Goal: Task Accomplishment & Management: Use online tool/utility

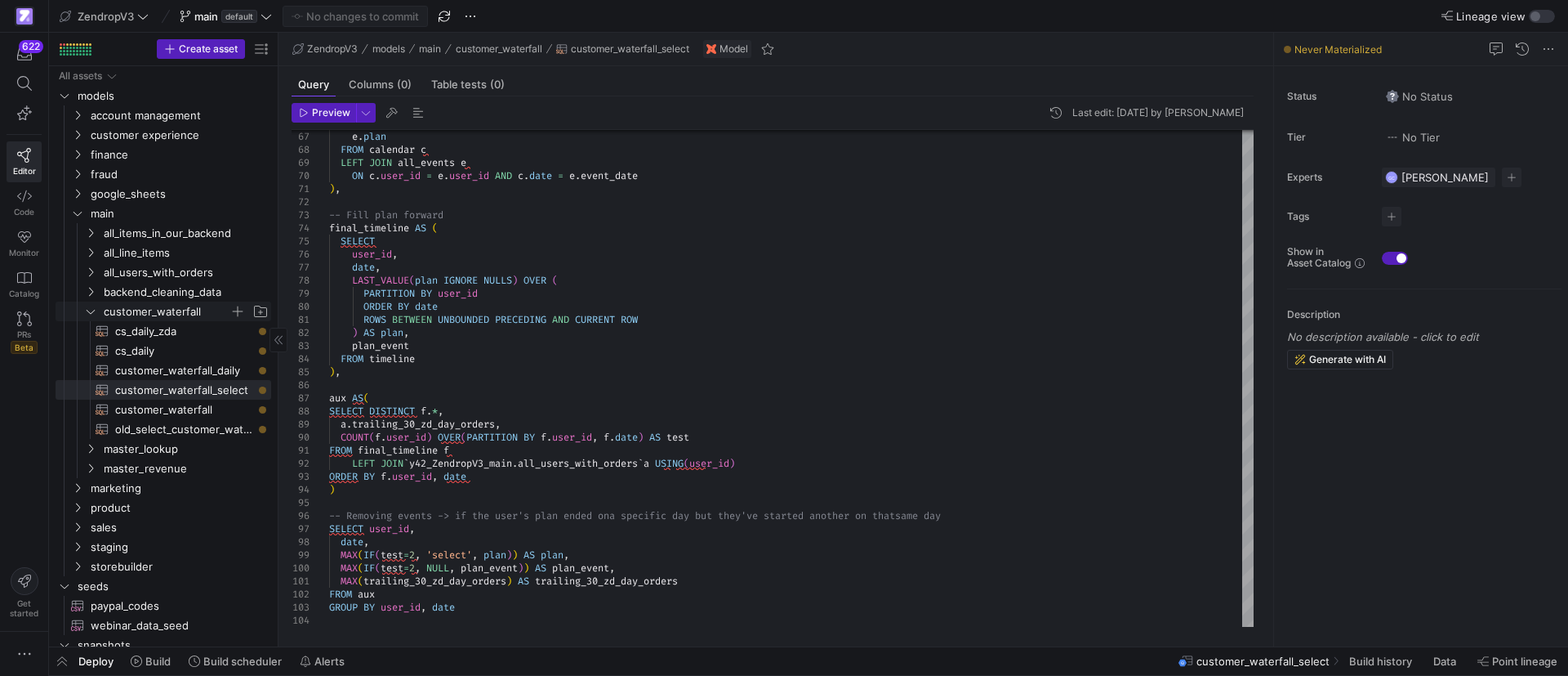
click at [89, 310] on icon "Press SPACE to select this row." at bounding box center [90, 311] width 12 height 10
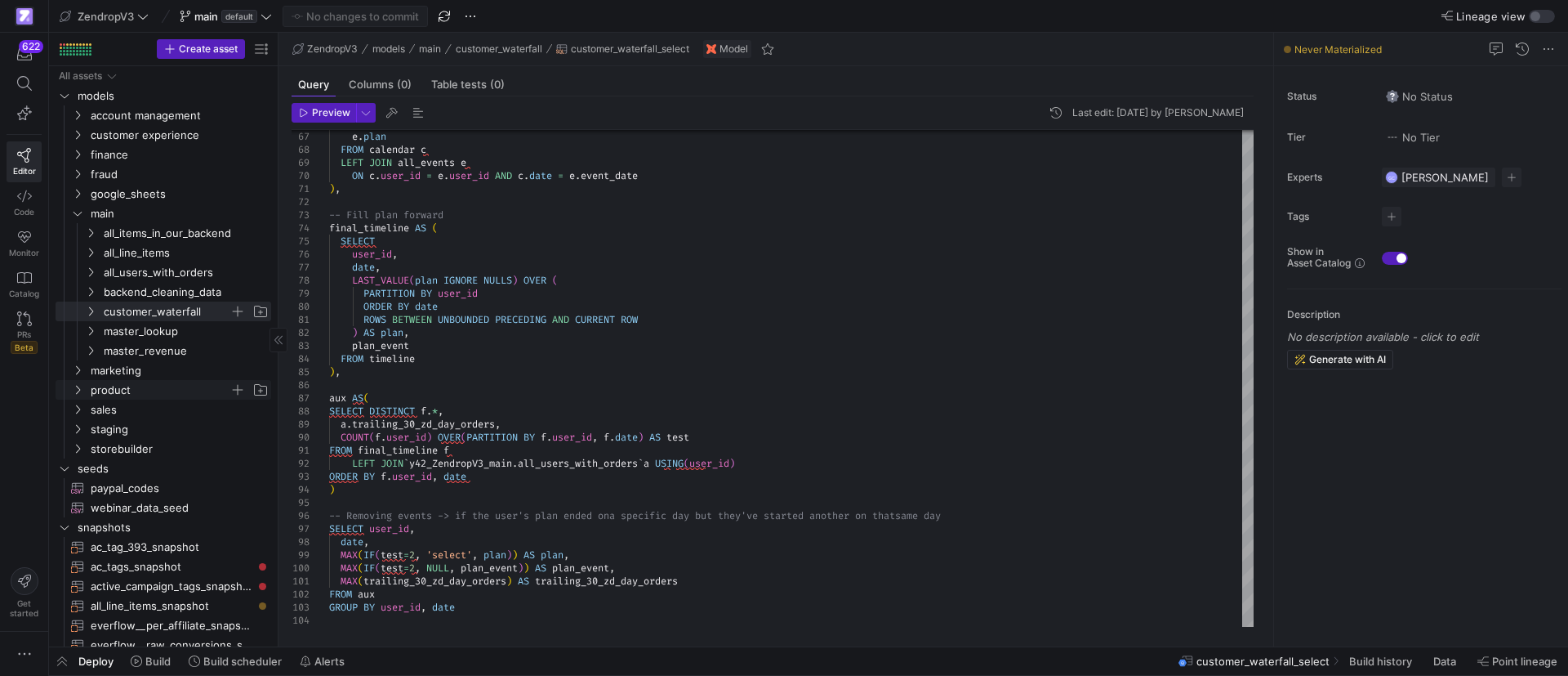
click at [76, 389] on icon "Press SPACE to select this row." at bounding box center [78, 389] width 12 height 10
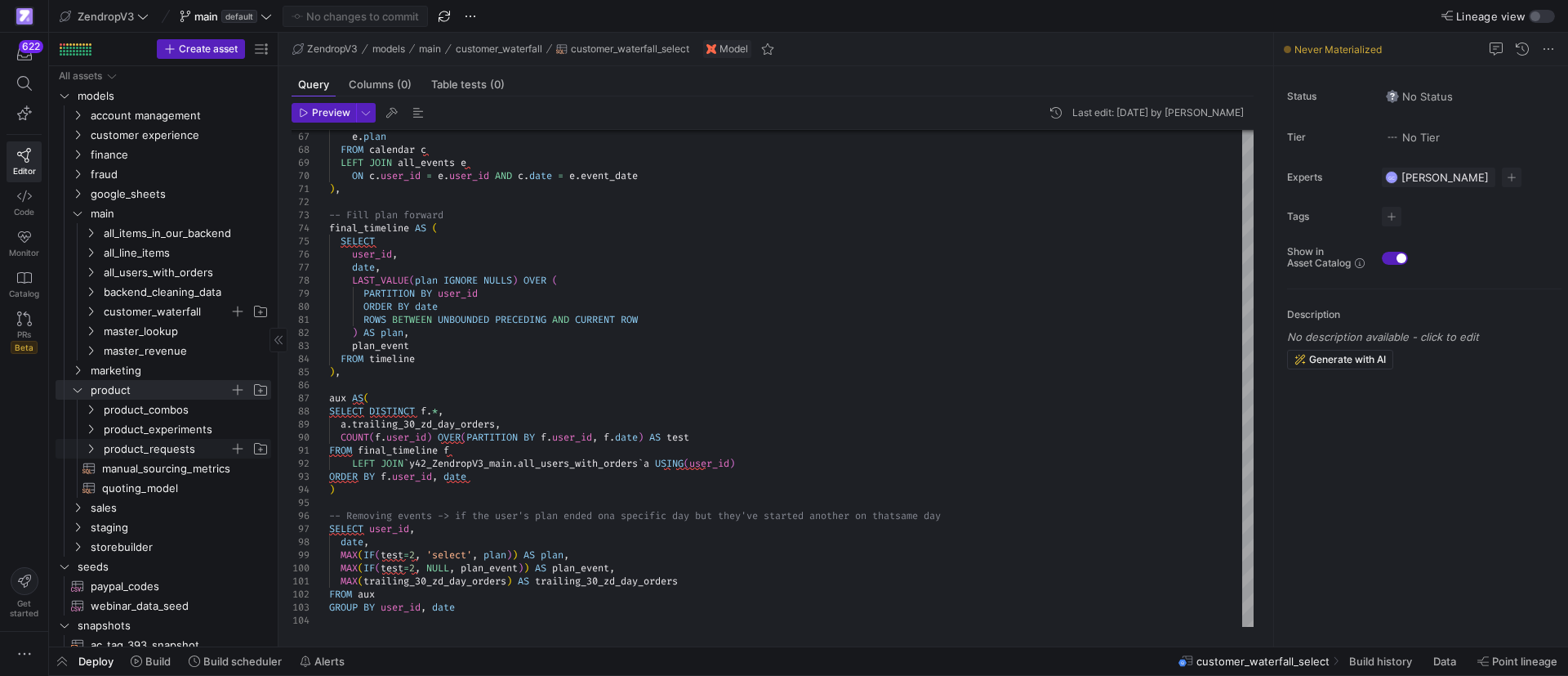
click at [92, 448] on icon "Press SPACE to select this row." at bounding box center [90, 448] width 12 height 10
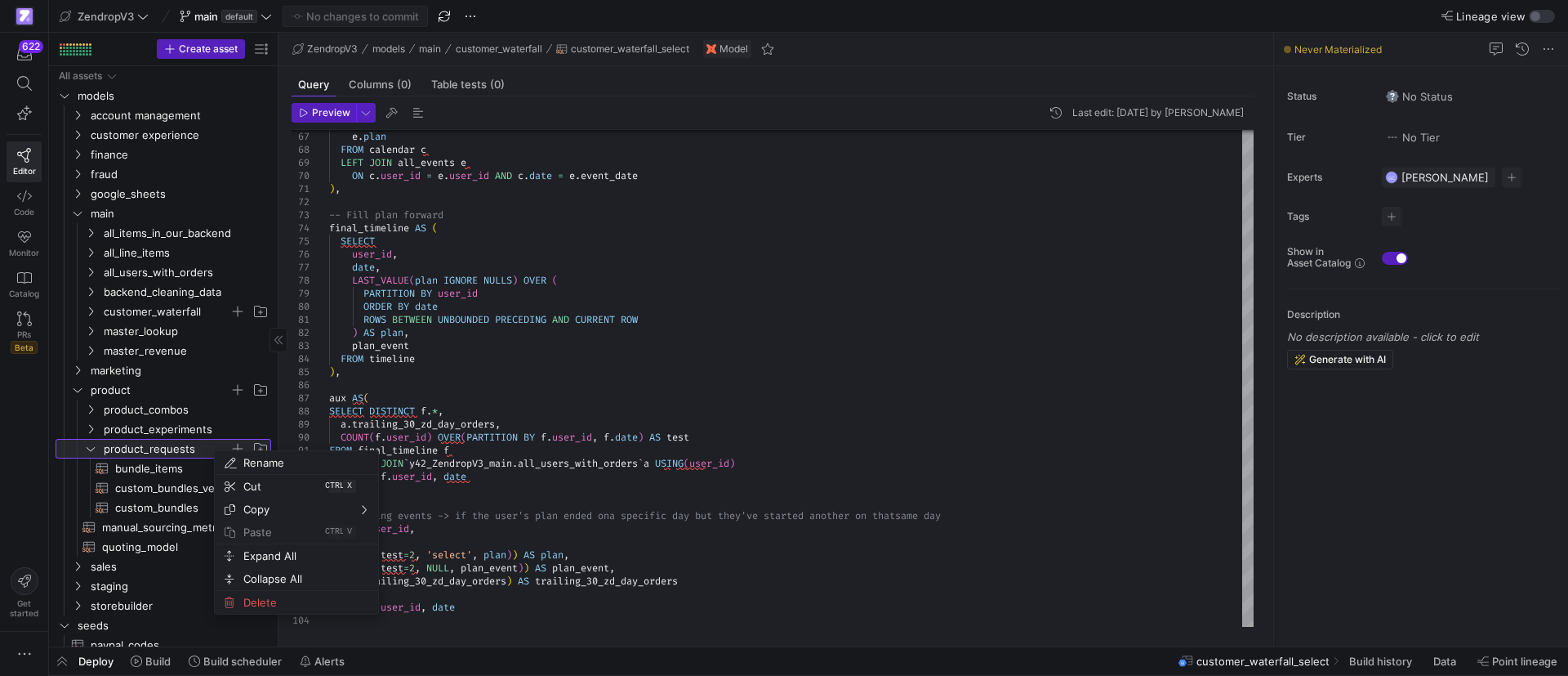
click at [196, 448] on span "product_requests" at bounding box center [166, 448] width 125 height 19
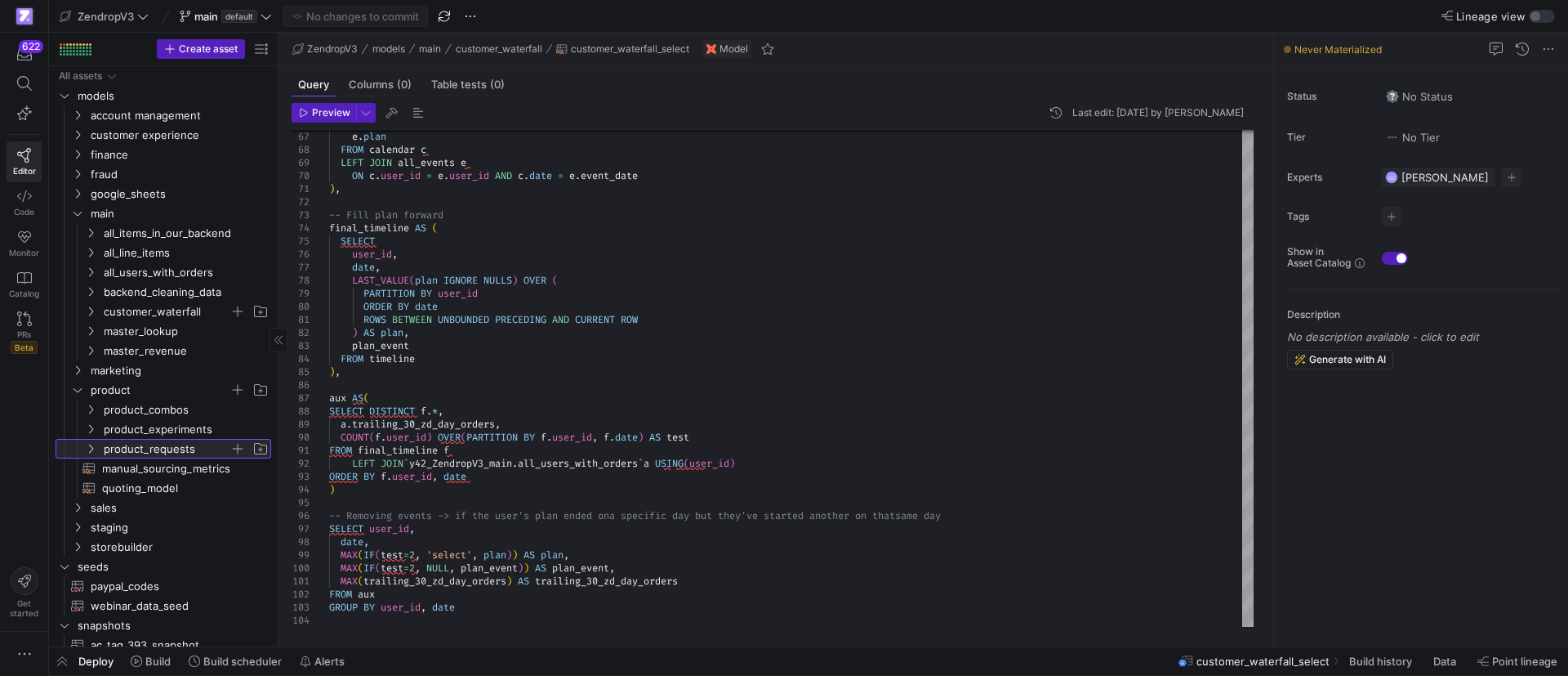
click at [232, 448] on span "button" at bounding box center [237, 448] width 17 height 17
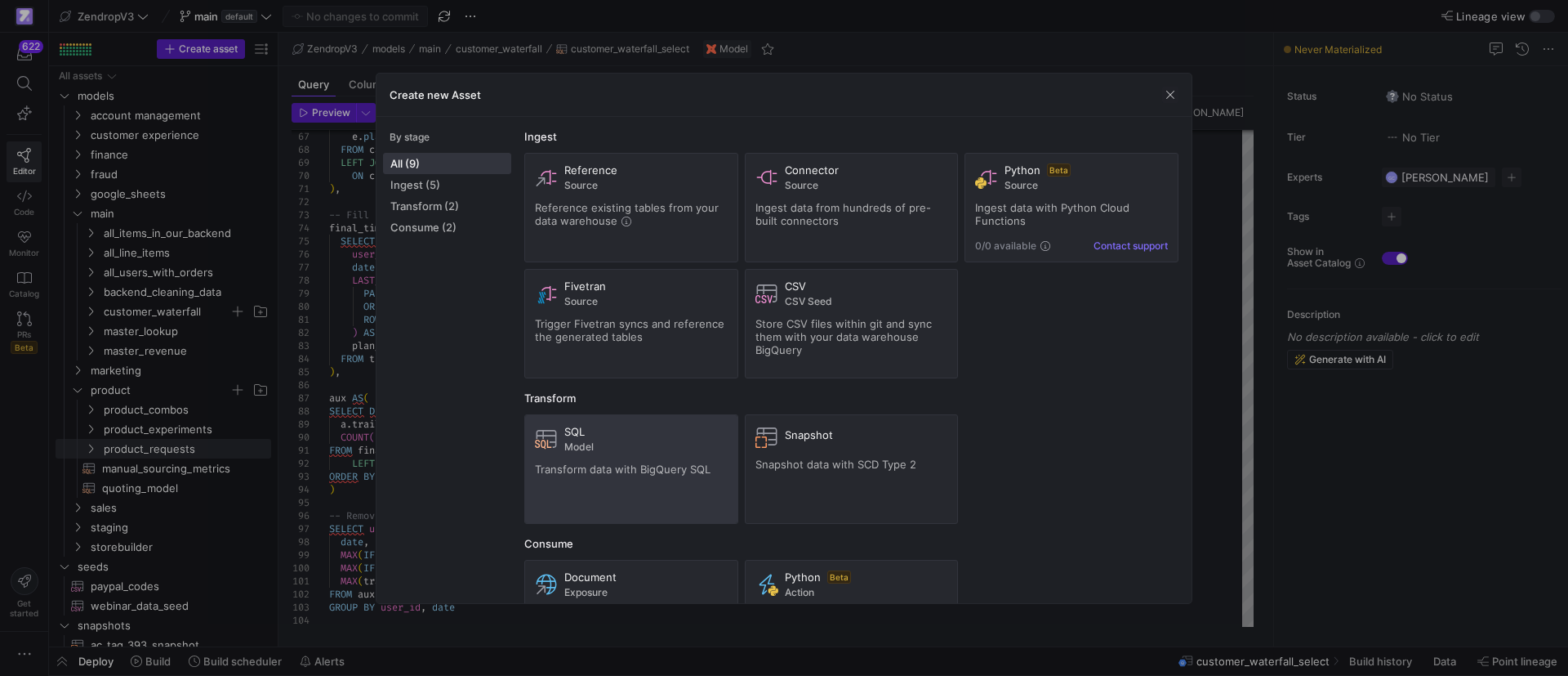
click at [589, 453] on div "SQL Model Transform data with BigQuery SQL" at bounding box center [631, 469] width 193 height 88
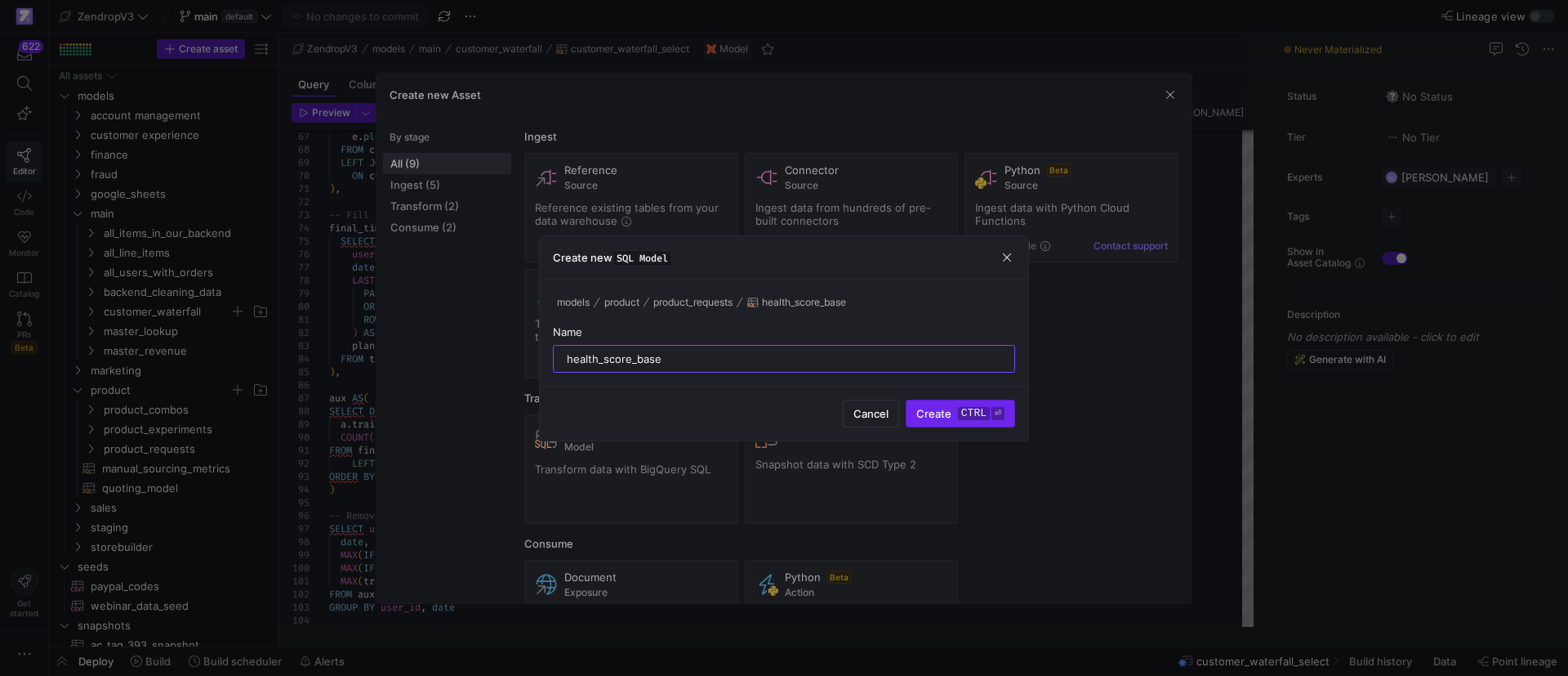
type input "health_score_base"
click at [952, 414] on span "Create ctrl ⏎" at bounding box center [960, 414] width 88 height 13
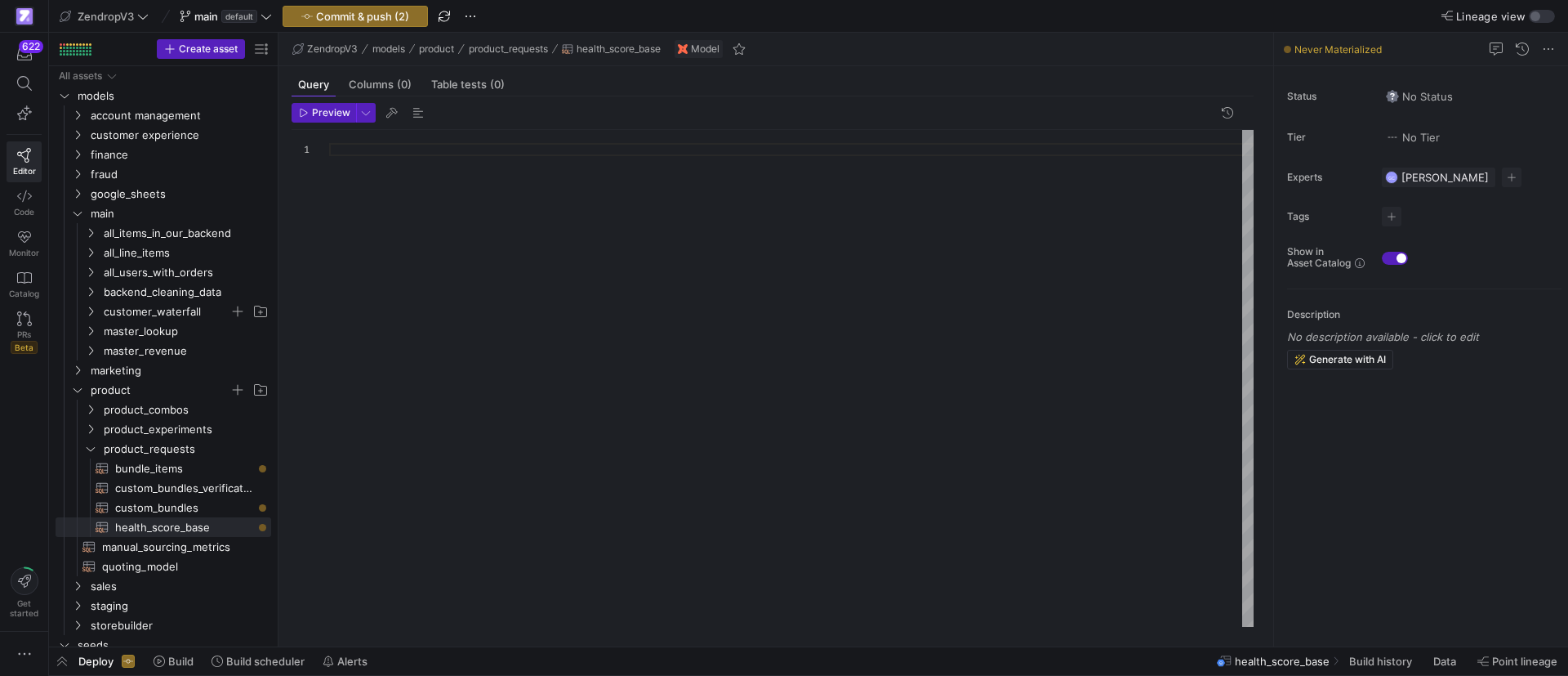
click at [506, 159] on div at bounding box center [791, 378] width 925 height 497
type textarea "rolling_metrics"
drag, startPoint x: 432, startPoint y: 149, endPoint x: 325, endPoint y: 143, distance: 107.2
click at [329, 143] on div "rolling_metrics" at bounding box center [791, 378] width 925 height 497
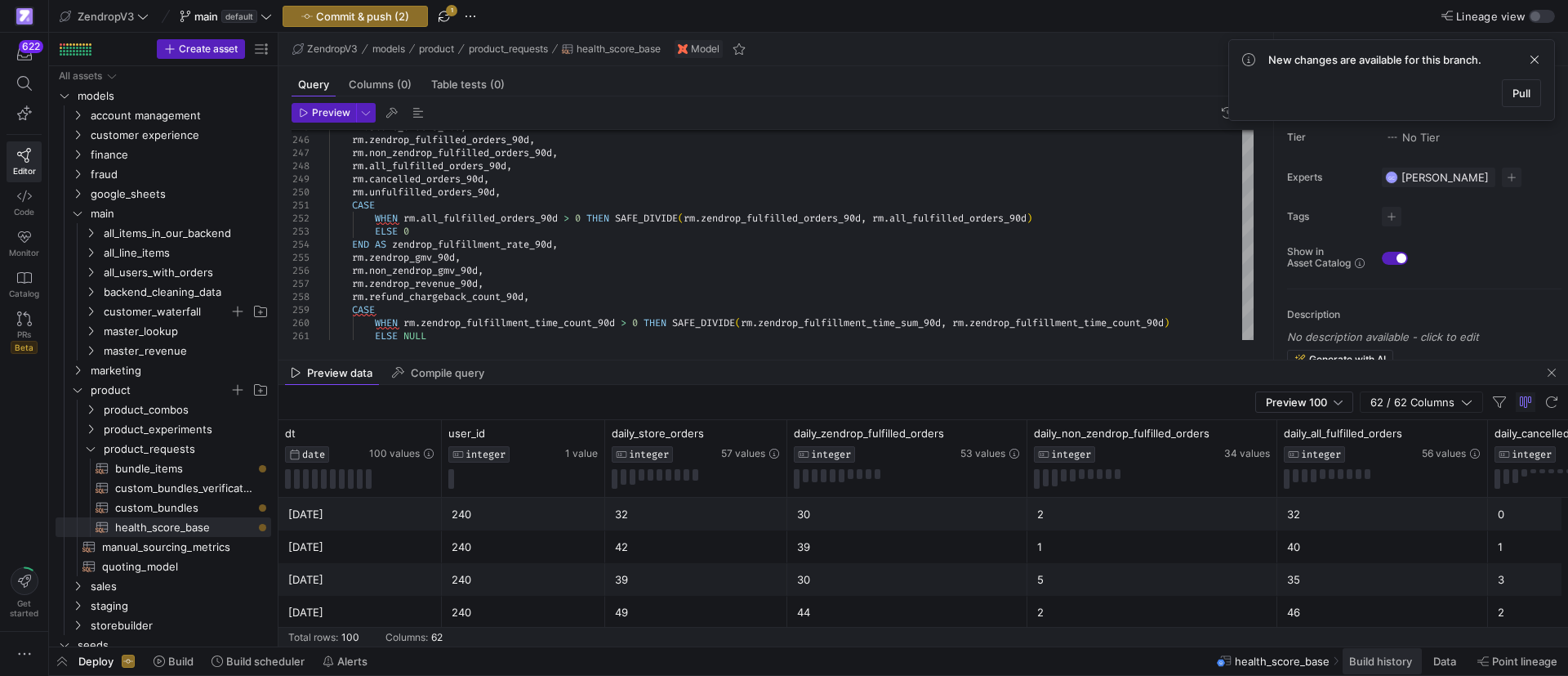
click at [1368, 669] on span at bounding box center [1381, 660] width 79 height 26
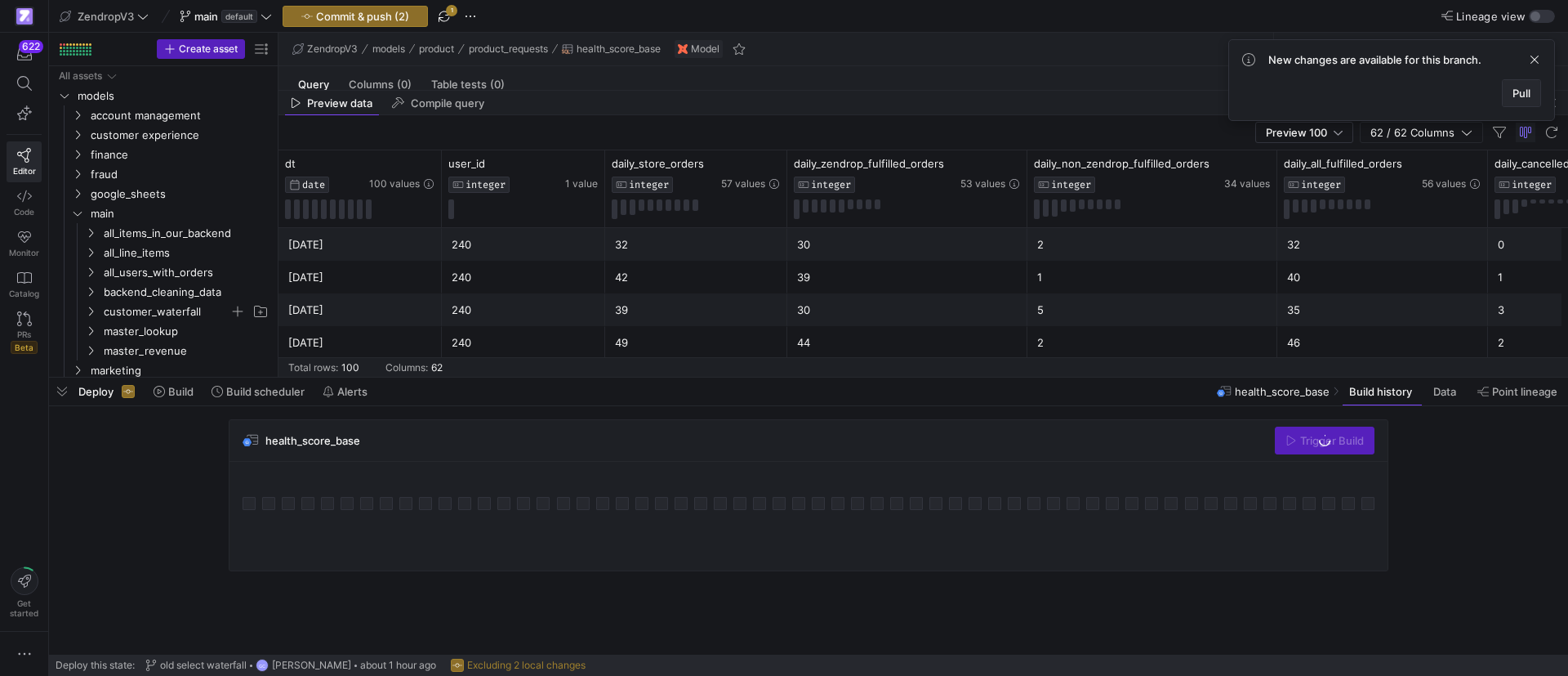
click at [1529, 92] on span "Pull" at bounding box center [1522, 93] width 18 height 13
click at [1555, 105] on span "button" at bounding box center [1551, 103] width 20 height 20
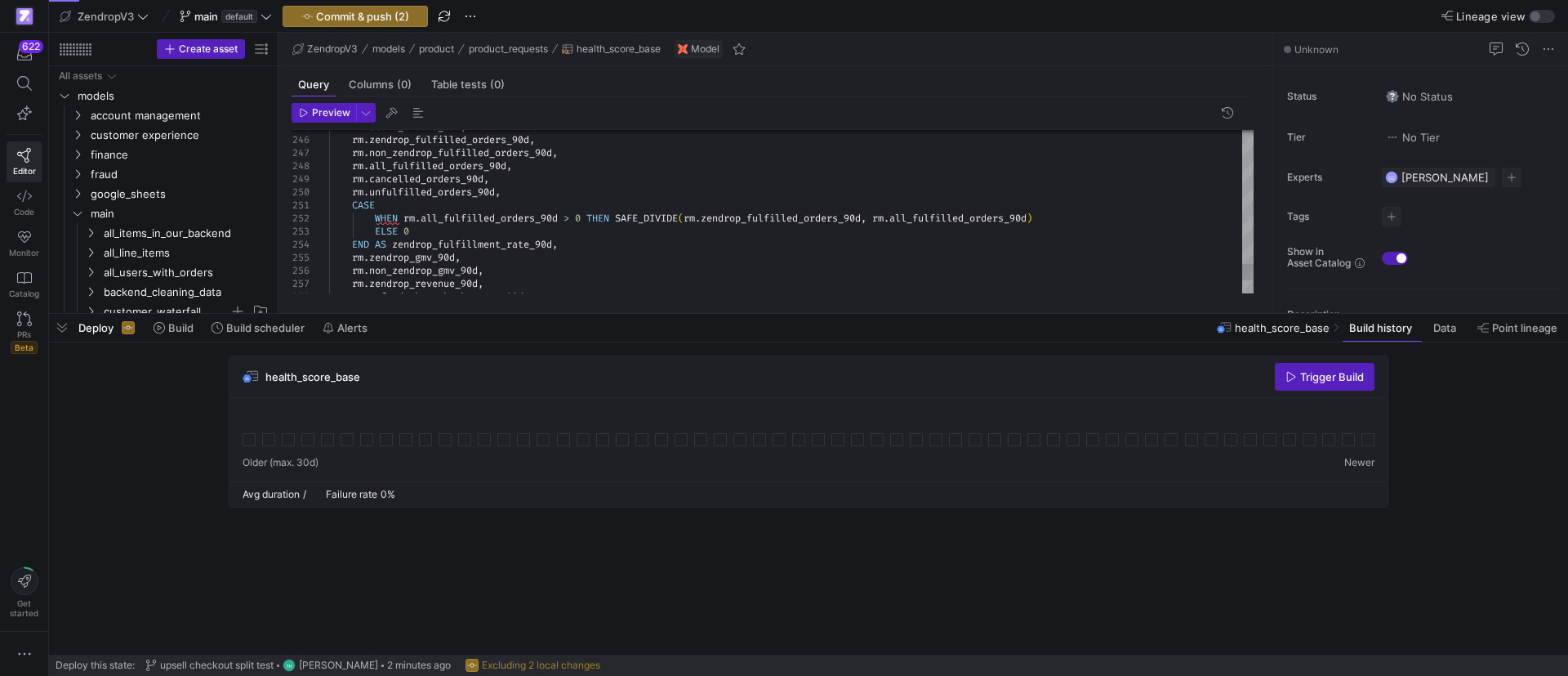
drag, startPoint x: 661, startPoint y: 376, endPoint x: 665, endPoint y: 312, distance: 64.1
click at [665, 312] on div at bounding box center [808, 314] width 1519 height 7
click at [349, 10] on span "Commit & push (2)" at bounding box center [363, 17] width 93 height 13
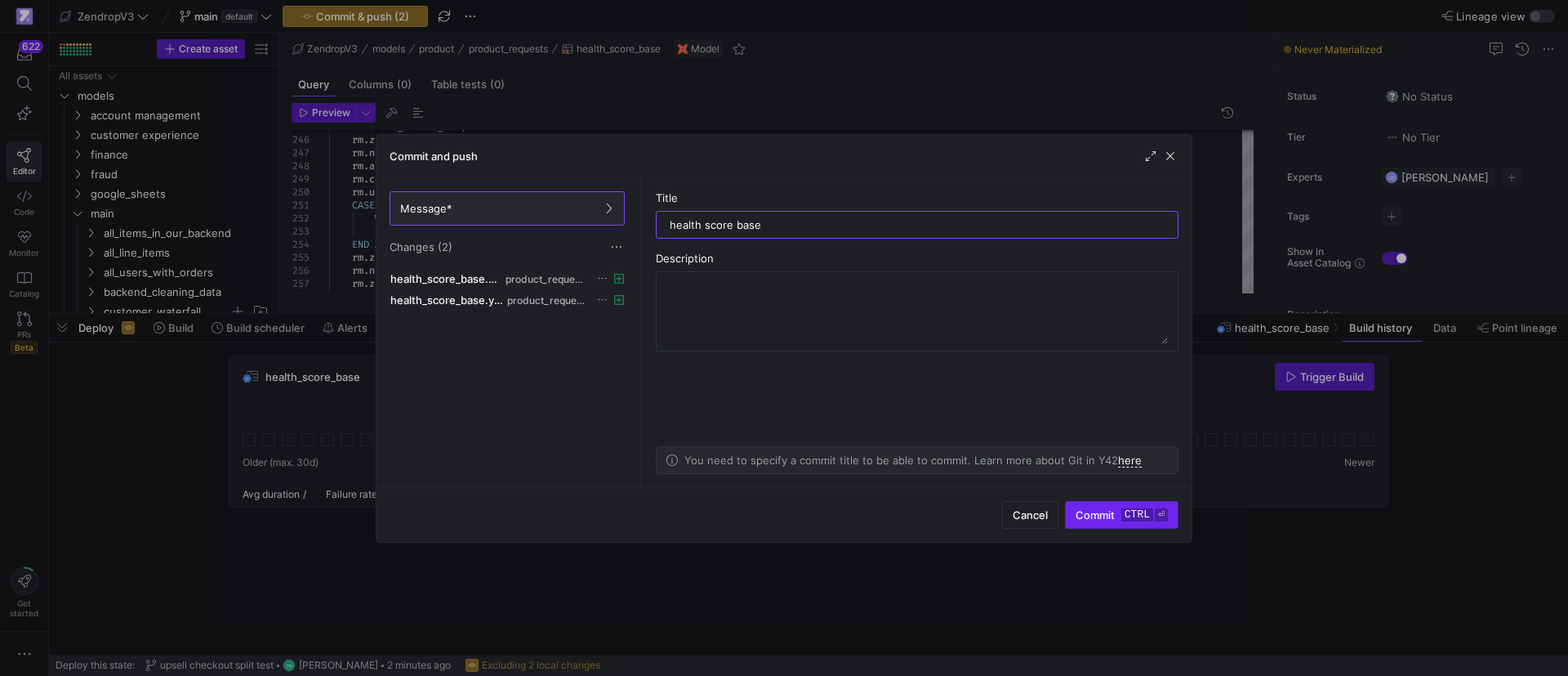
type input "health score base"
click at [1128, 523] on span "submit" at bounding box center [1121, 514] width 112 height 26
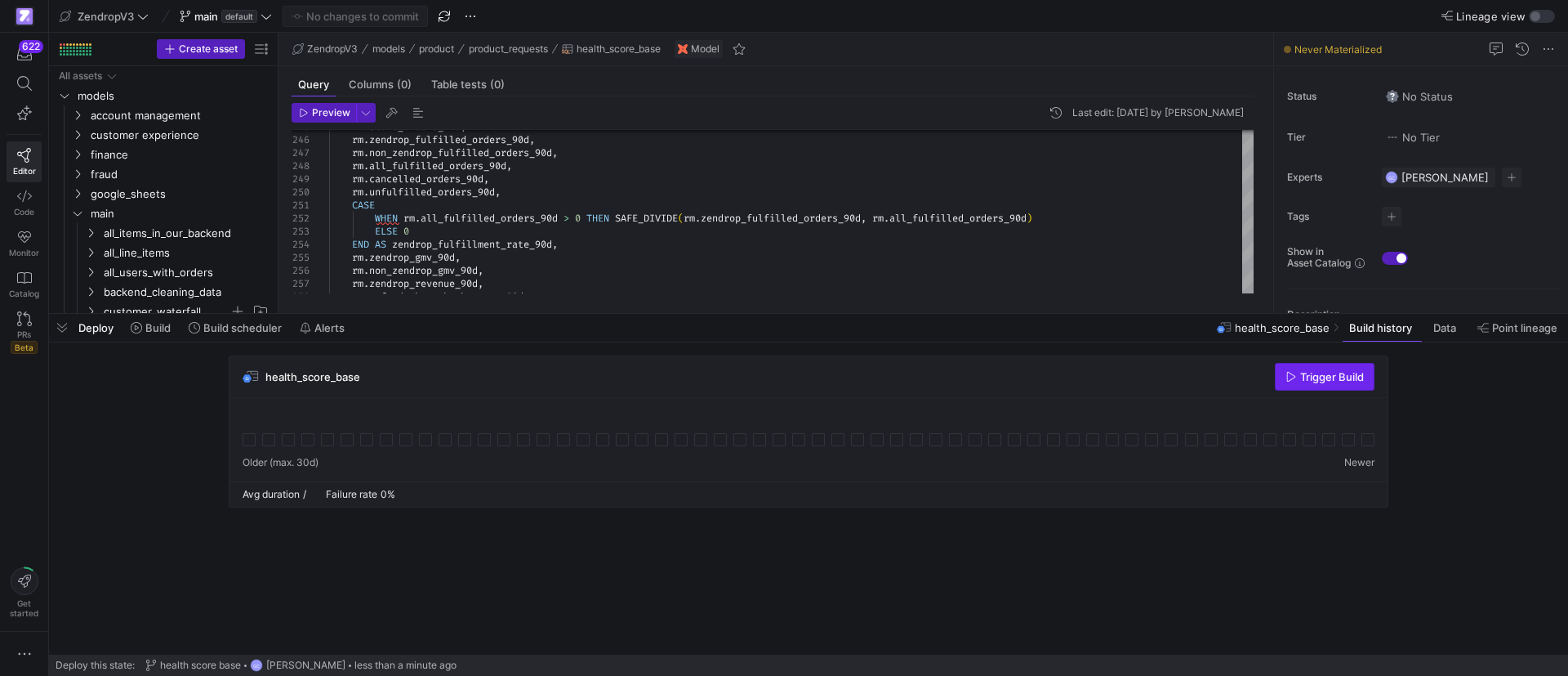
click at [1357, 369] on span "button" at bounding box center [1325, 376] width 98 height 26
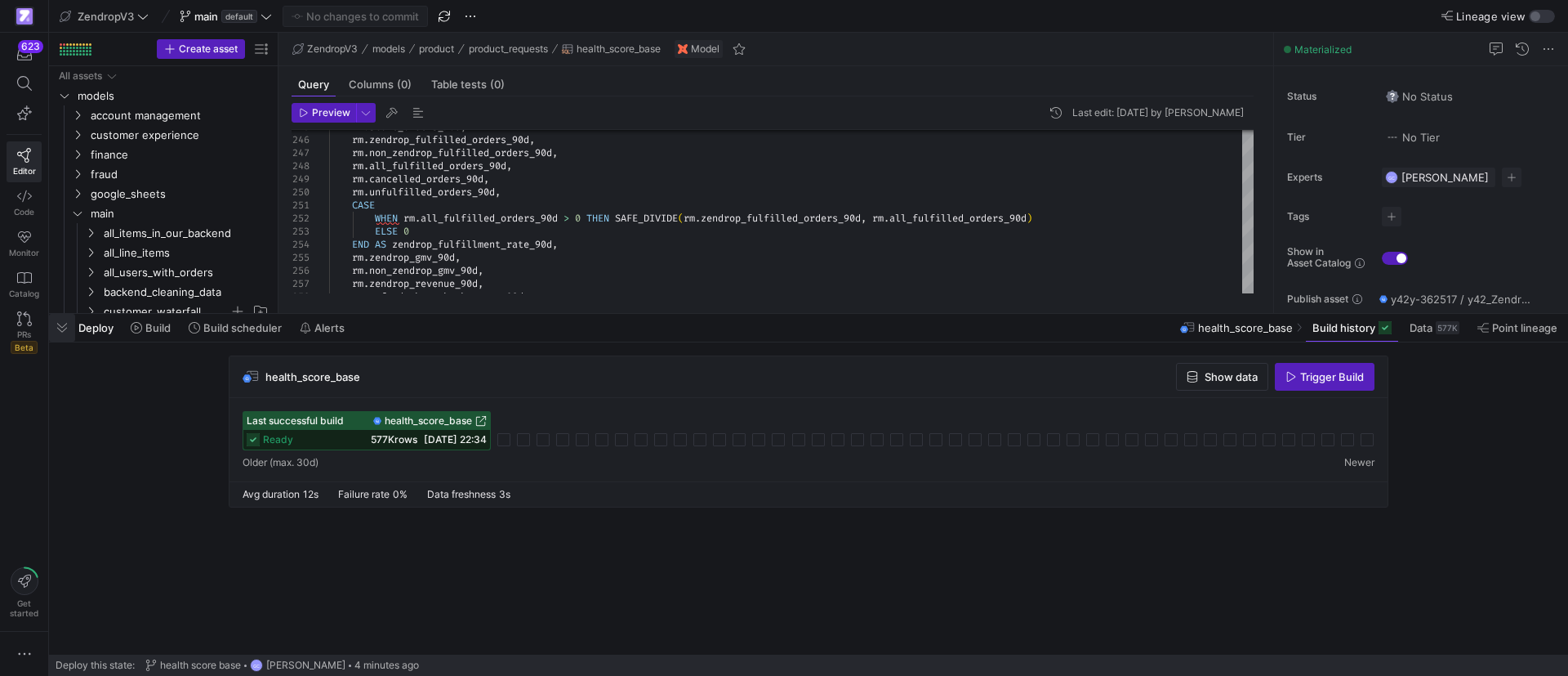
click at [63, 323] on span "button" at bounding box center [61, 327] width 26 height 27
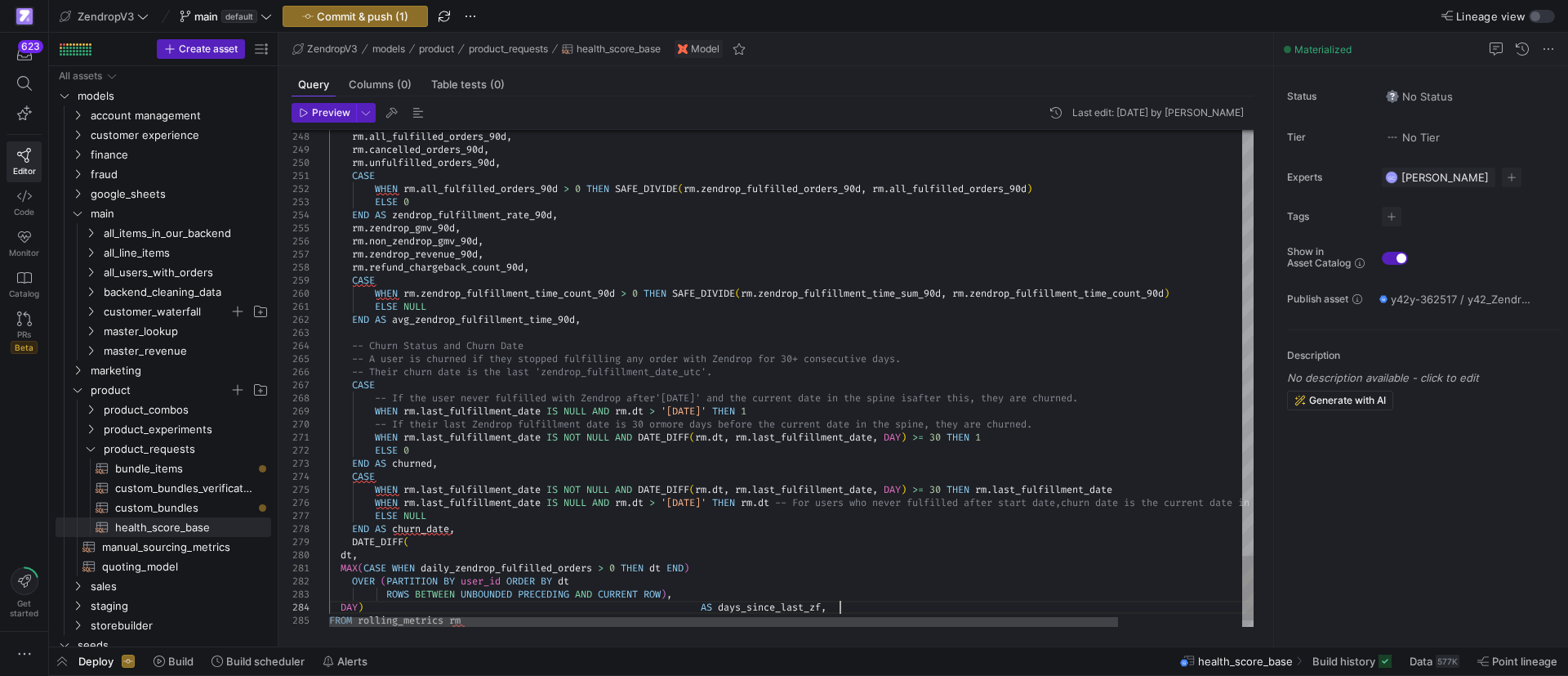
scroll to position [104, 23]
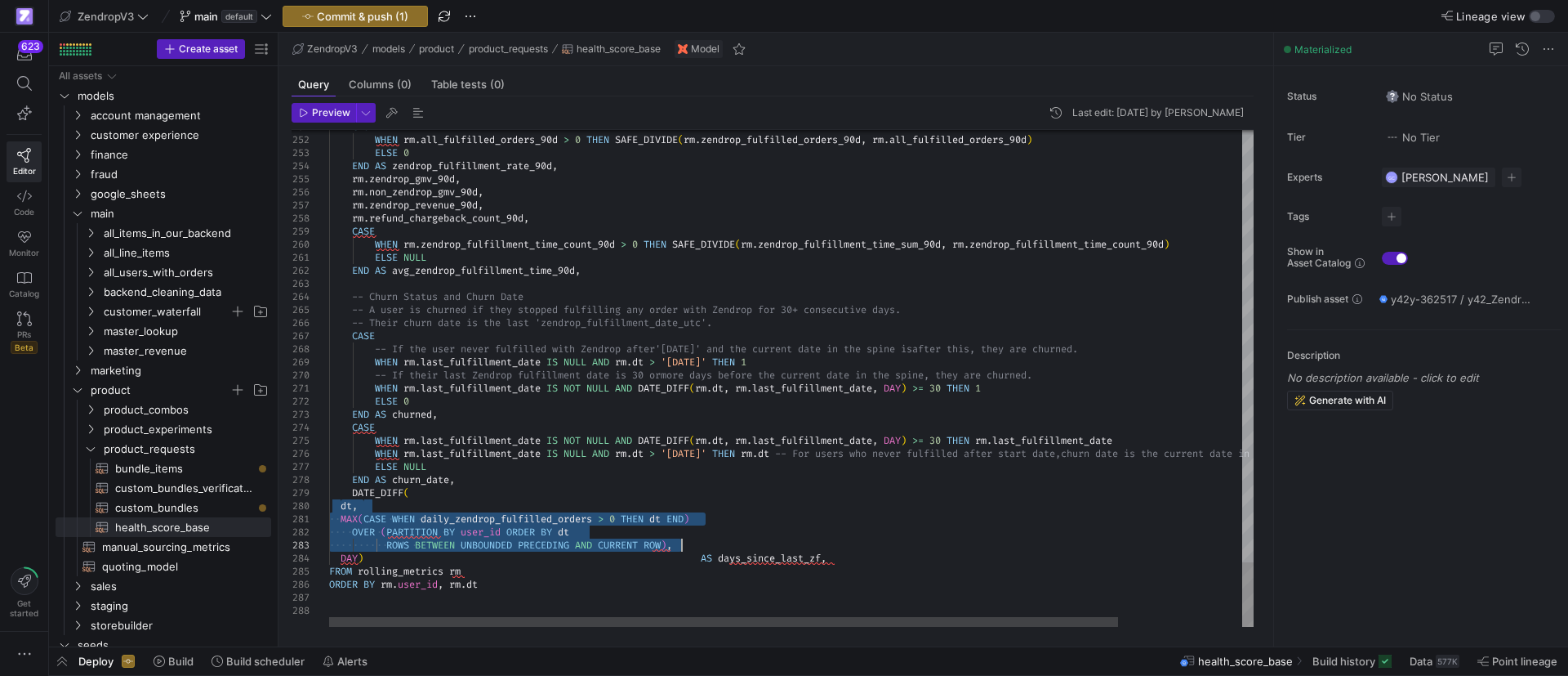
drag, startPoint x: 340, startPoint y: 507, endPoint x: 687, endPoint y: 546, distance: 349.2
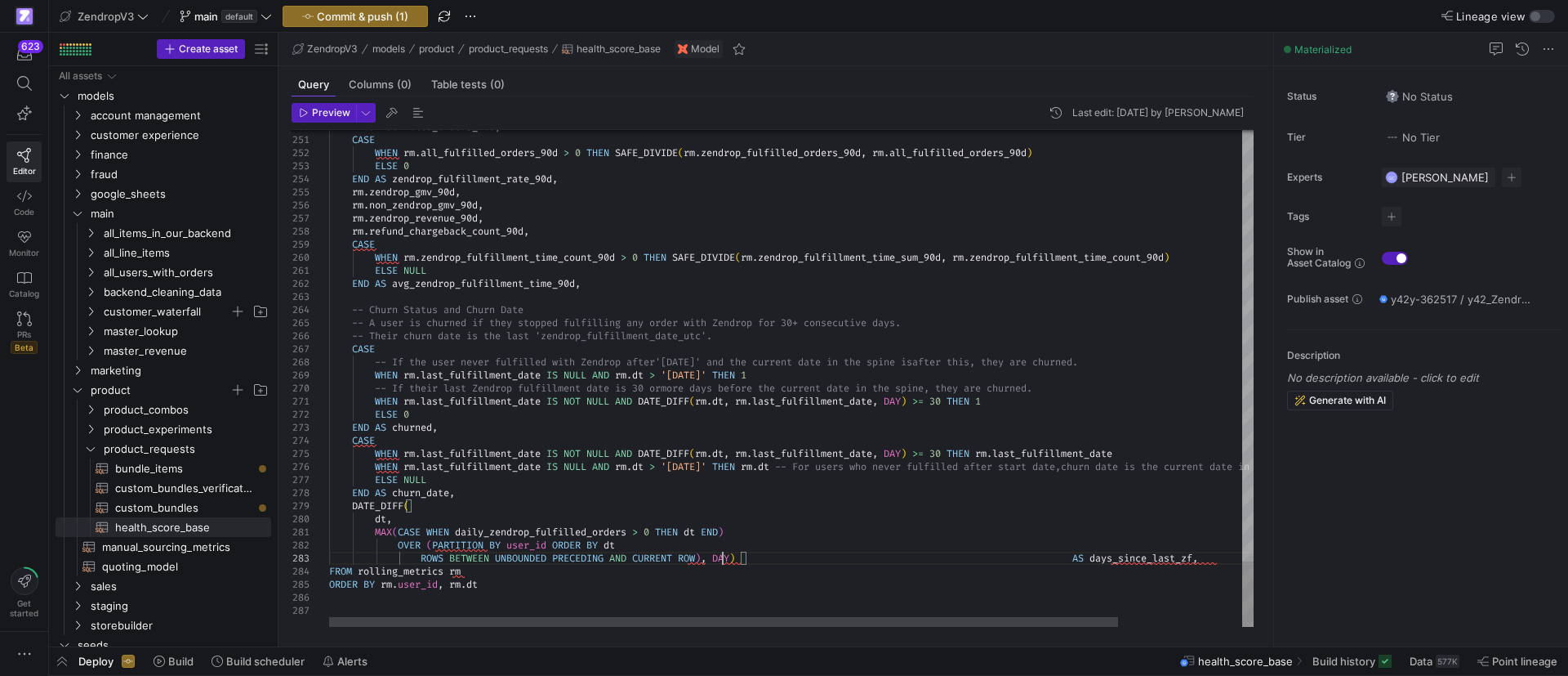
scroll to position [38, 393]
drag, startPoint x: 749, startPoint y: 558, endPoint x: 1094, endPoint y: 556, distance: 345.0
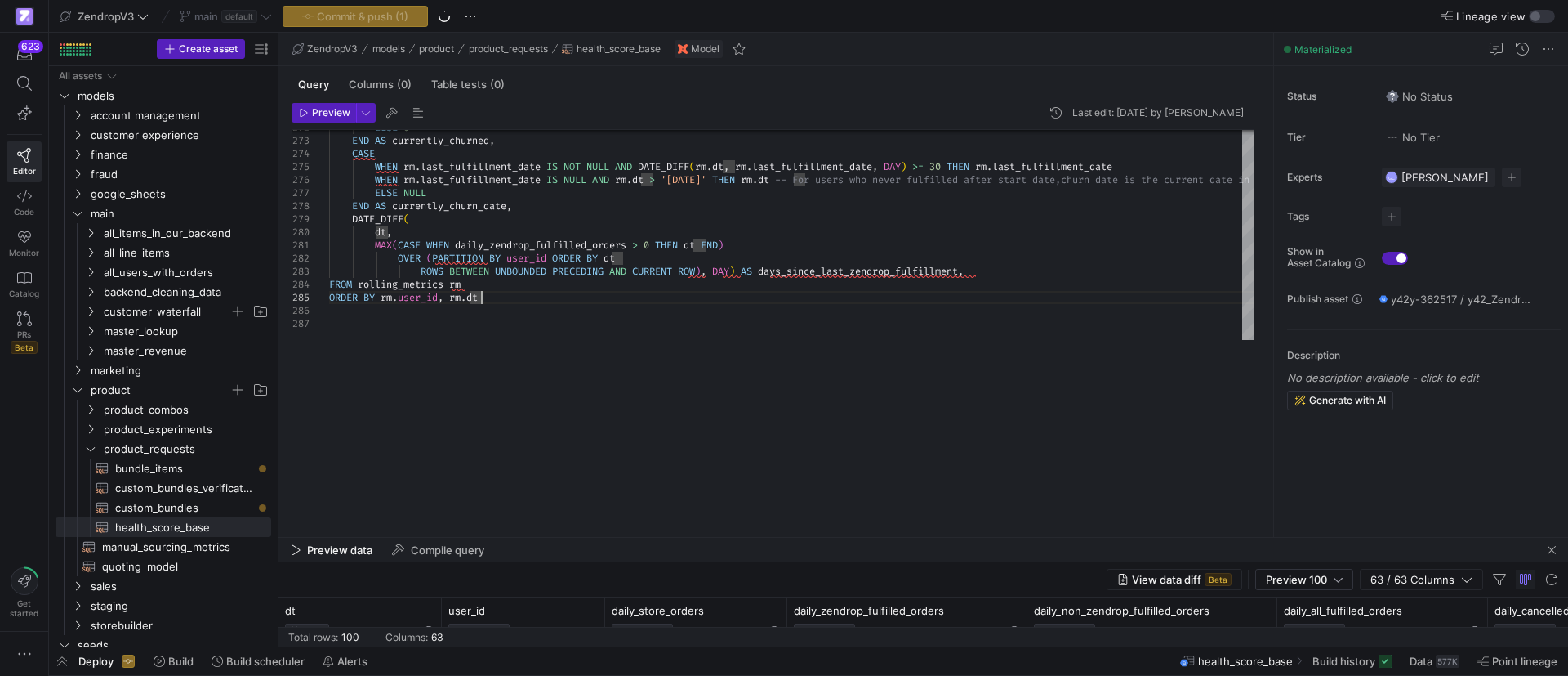
drag, startPoint x: 617, startPoint y: 359, endPoint x: 603, endPoint y: 491, distance: 132.7
click at [631, 537] on div at bounding box center [922, 536] width 1289 height 1
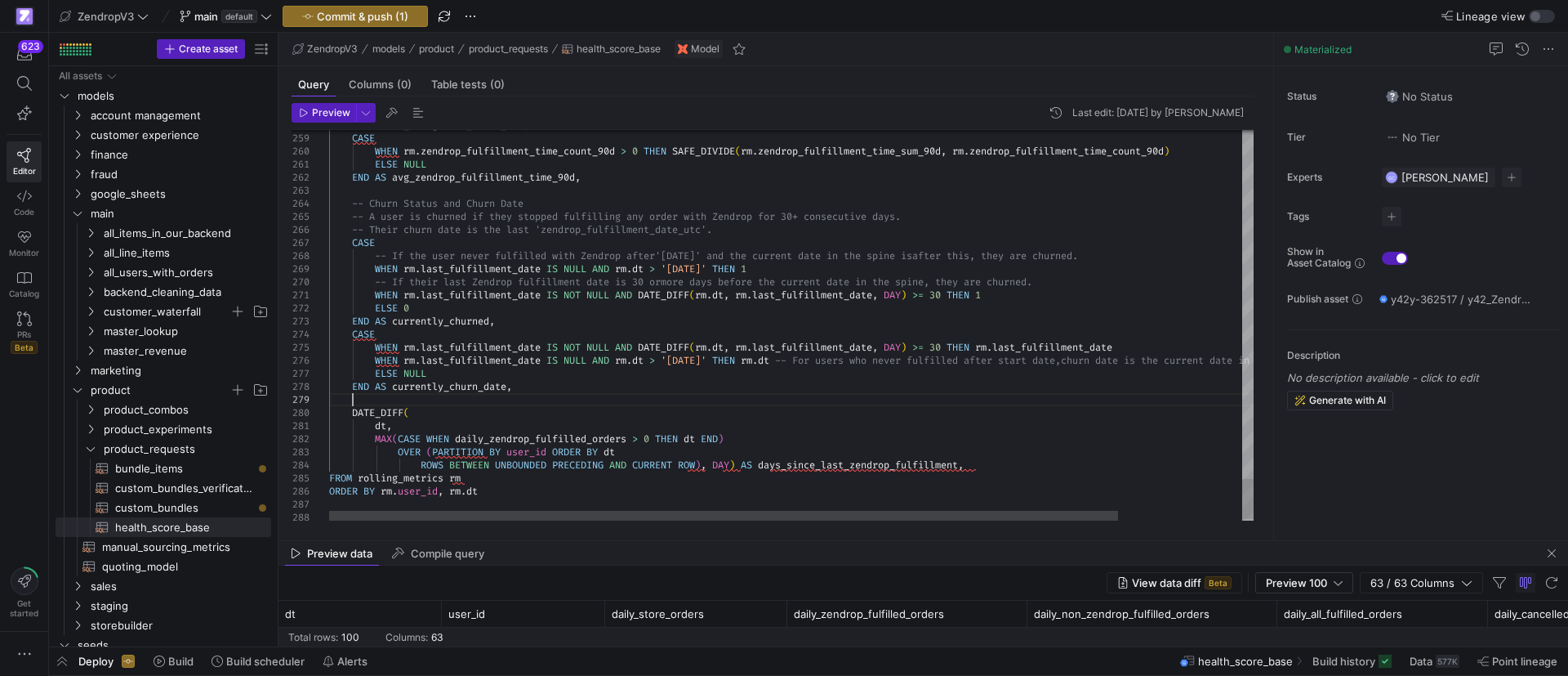
scroll to position [105, 23]
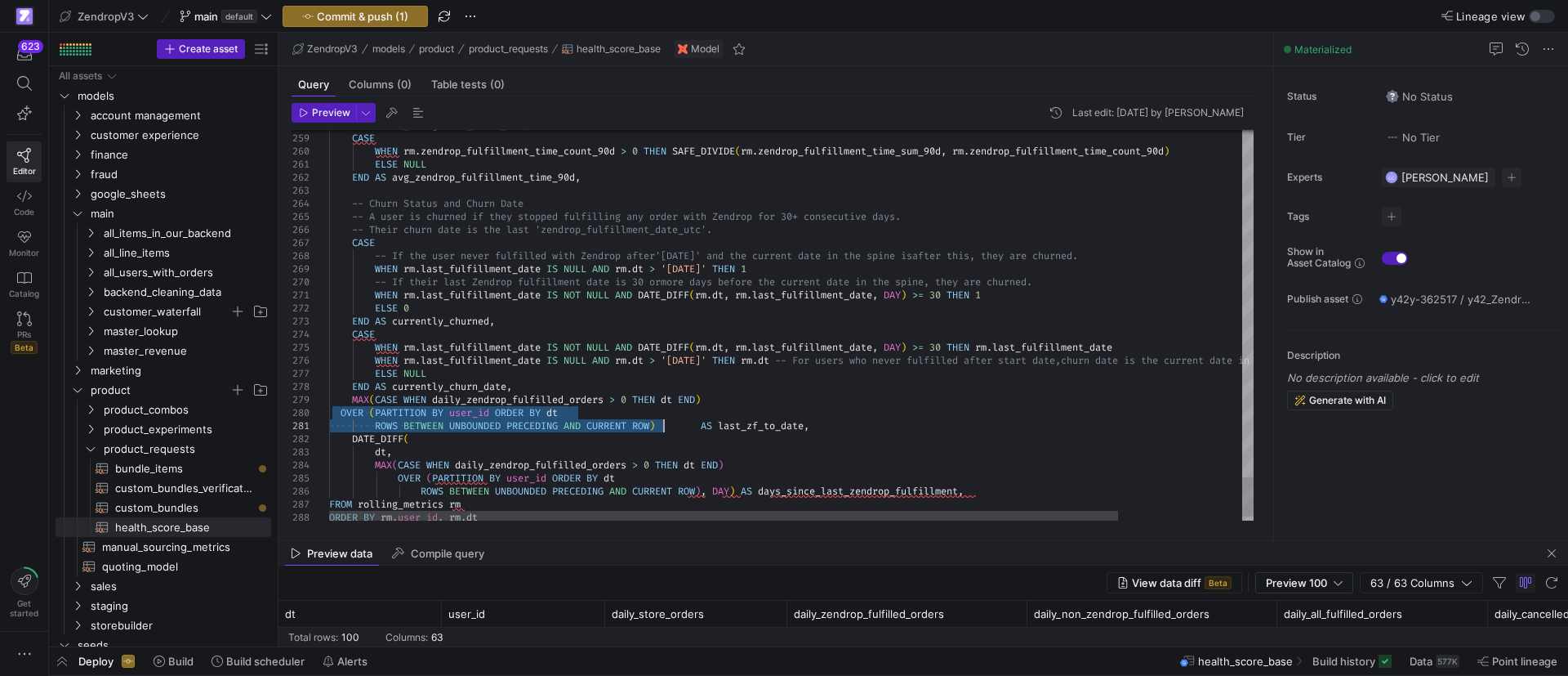
drag, startPoint x: 340, startPoint y: 410, endPoint x: 667, endPoint y: 429, distance: 327.6
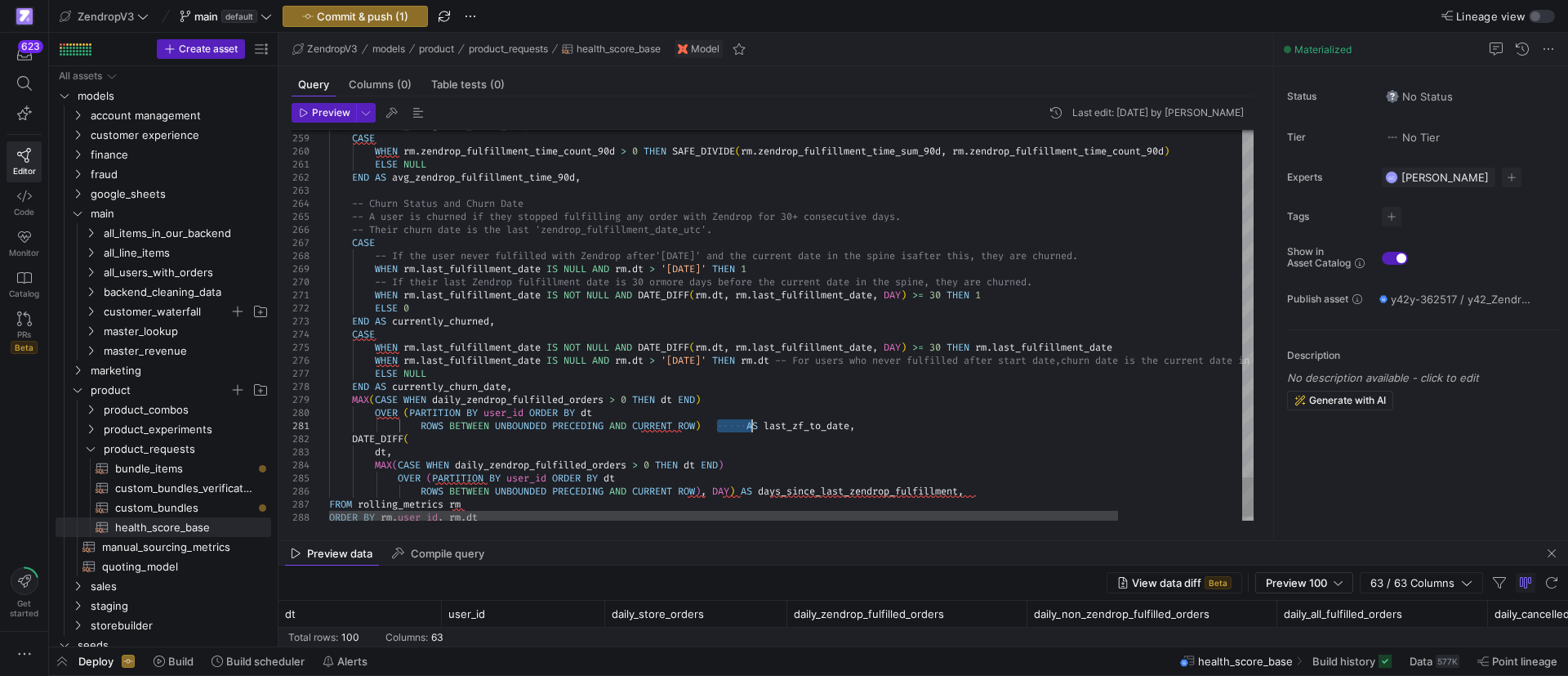
drag, startPoint x: 715, startPoint y: 424, endPoint x: 754, endPoint y: 426, distance: 39.1
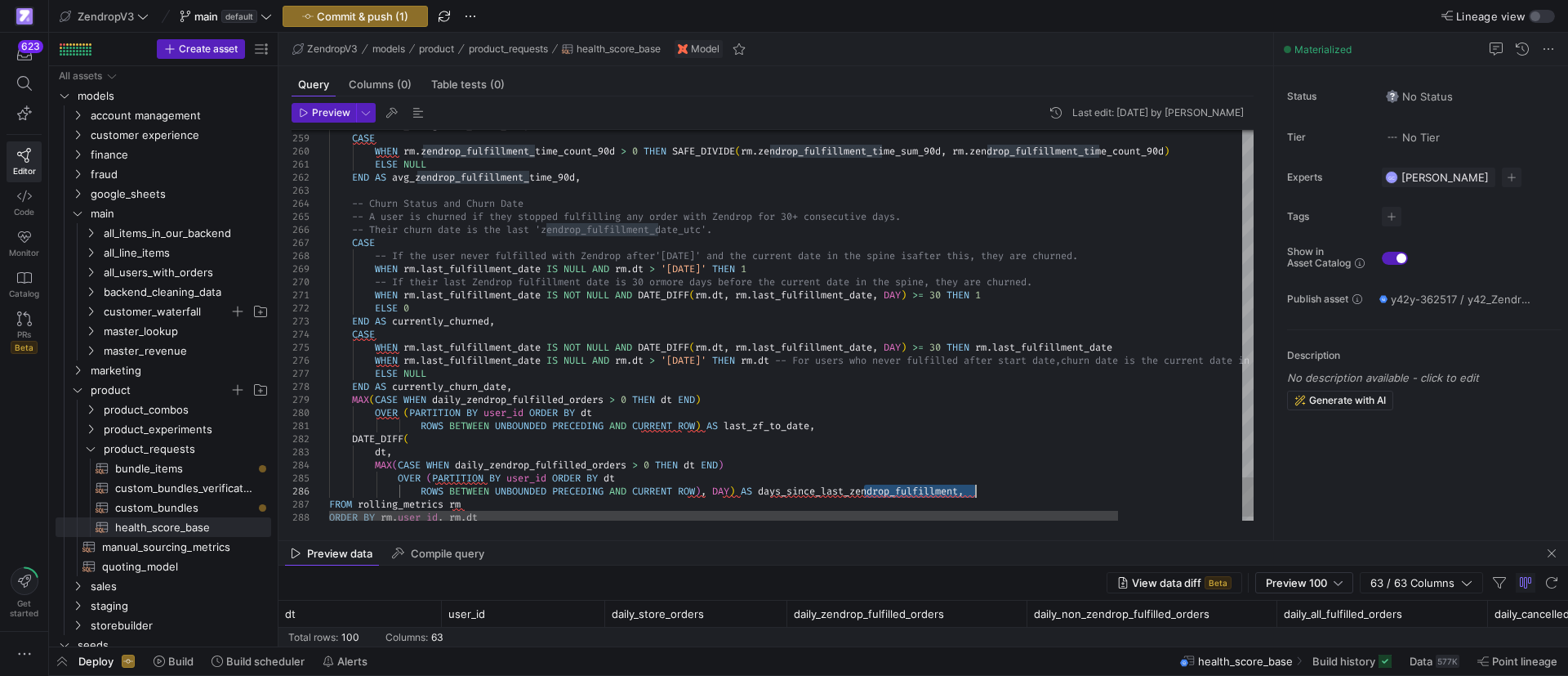
drag, startPoint x: 863, startPoint y: 491, endPoint x: 974, endPoint y: 490, distance: 111.0
drag, startPoint x: 765, startPoint y: 425, endPoint x: 776, endPoint y: 425, distance: 11.0
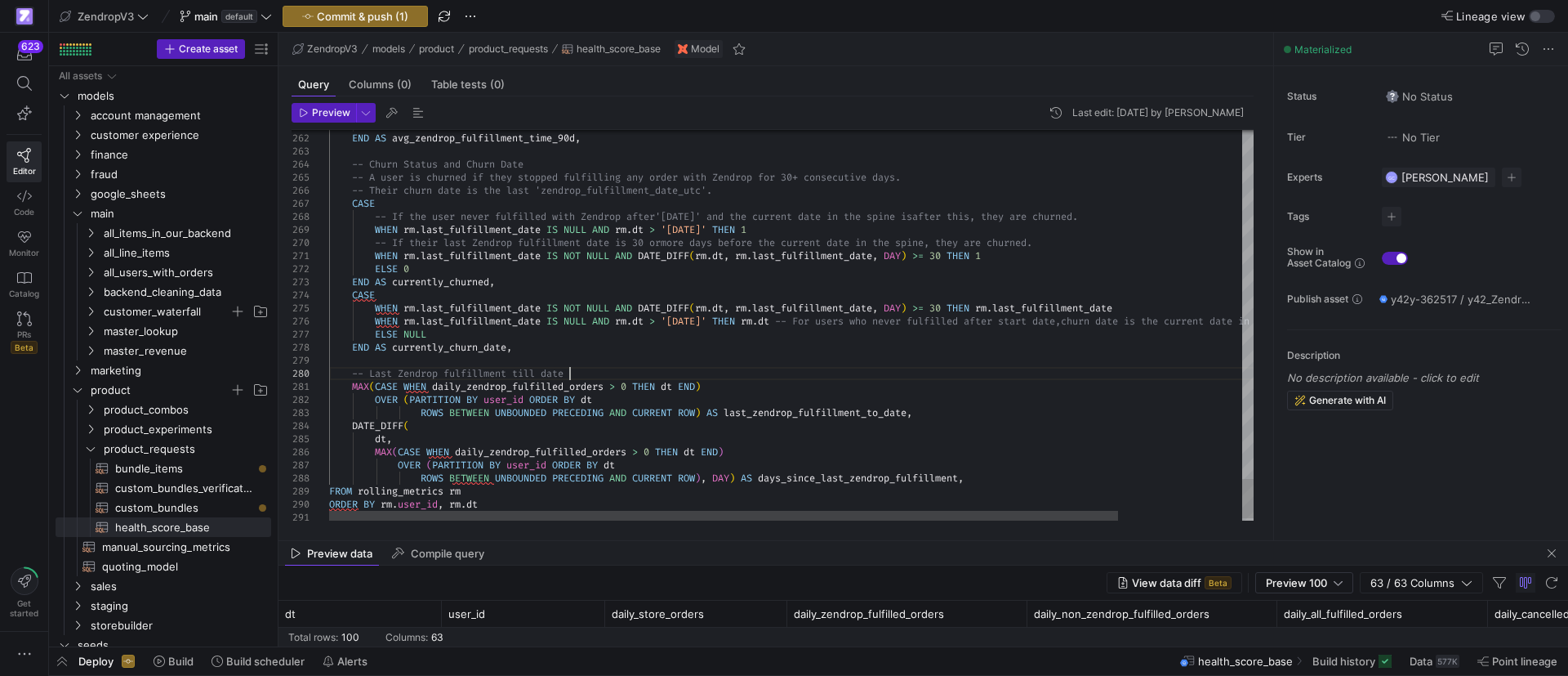
scroll to position [118, 239]
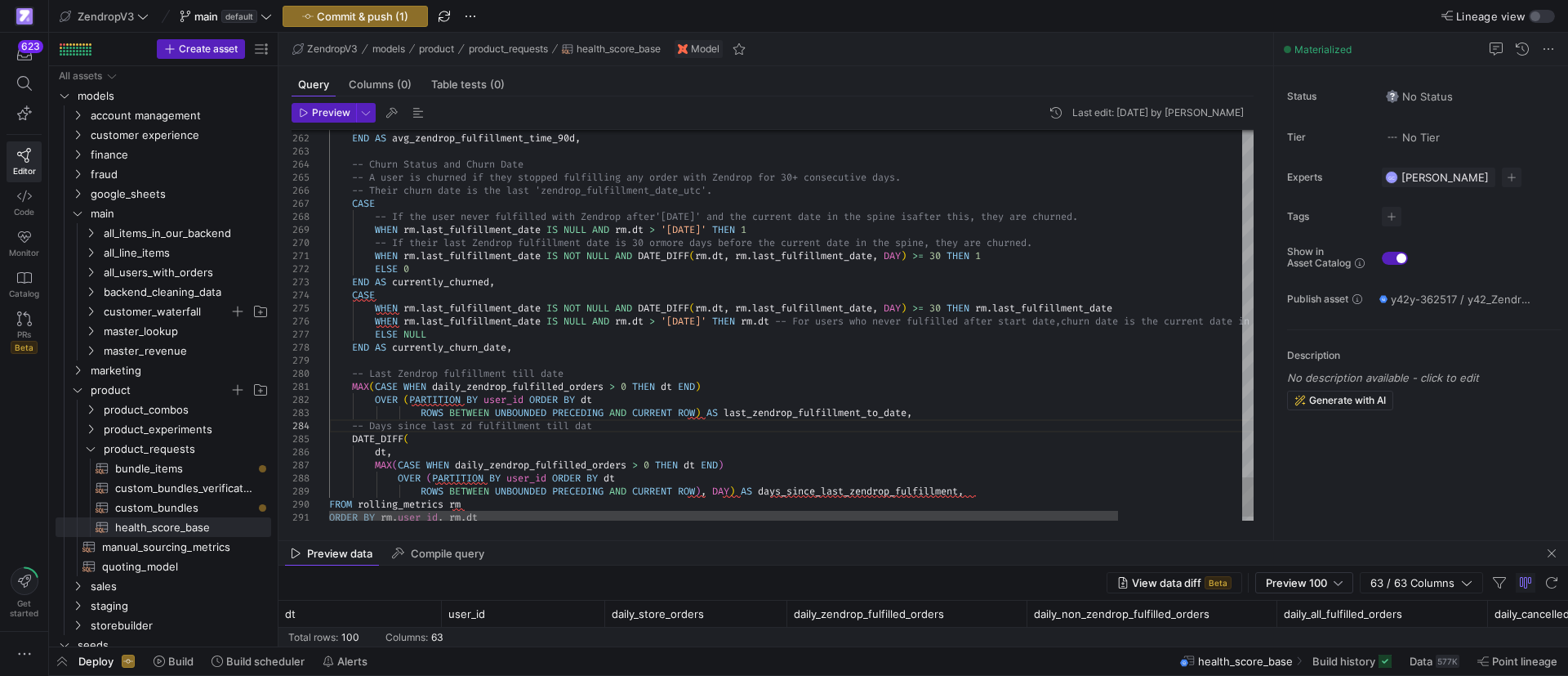
scroll to position [51, 275]
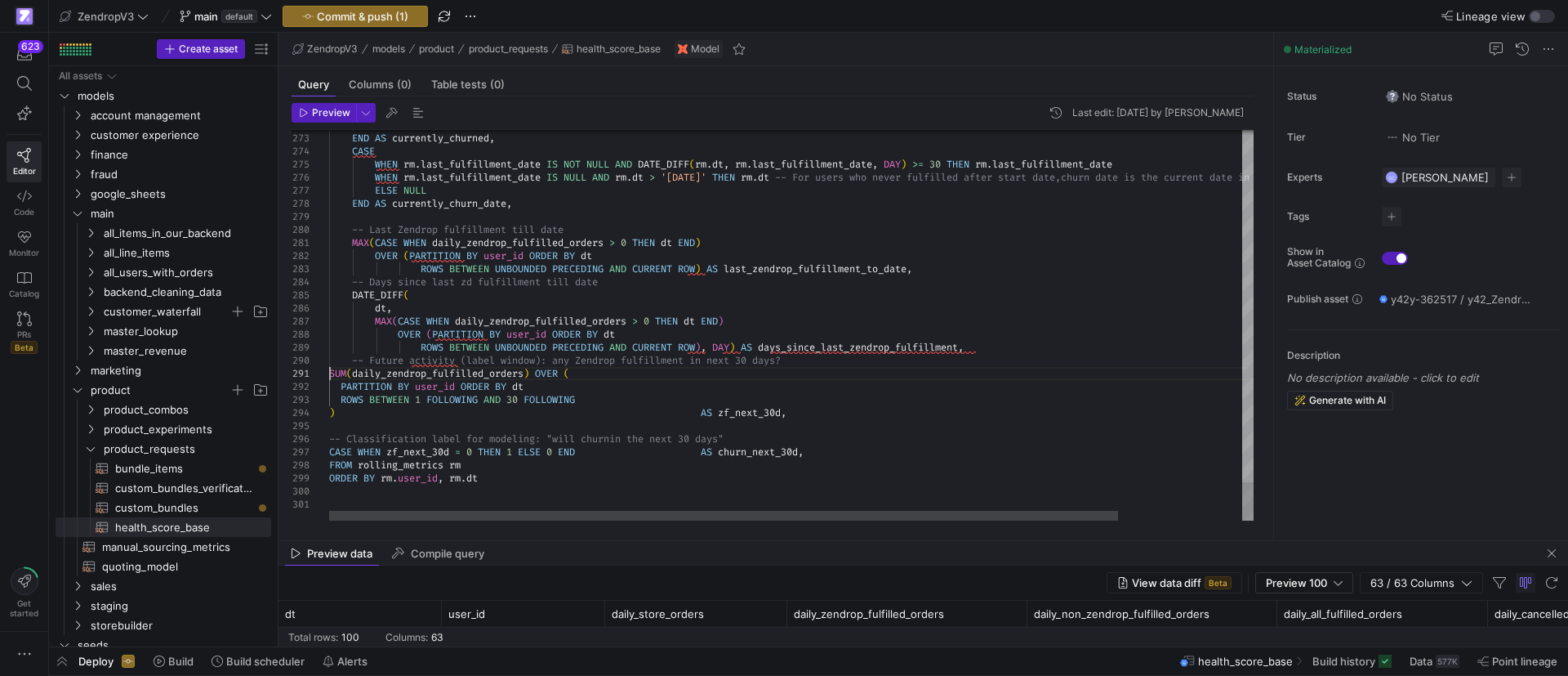
drag, startPoint x: 344, startPoint y: 387, endPoint x: 394, endPoint y: 414, distance: 56.8
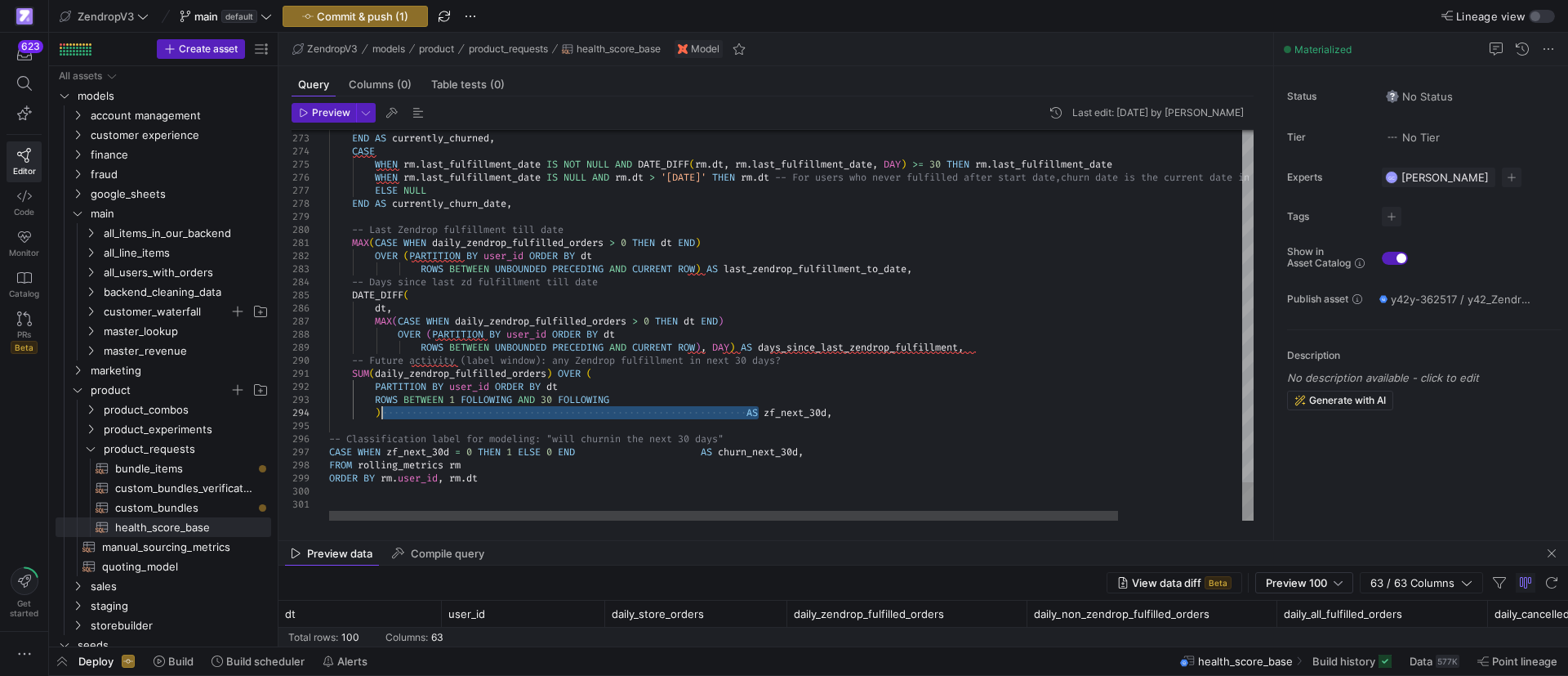
drag, startPoint x: 759, startPoint y: 411, endPoint x: 384, endPoint y: 412, distance: 375.0
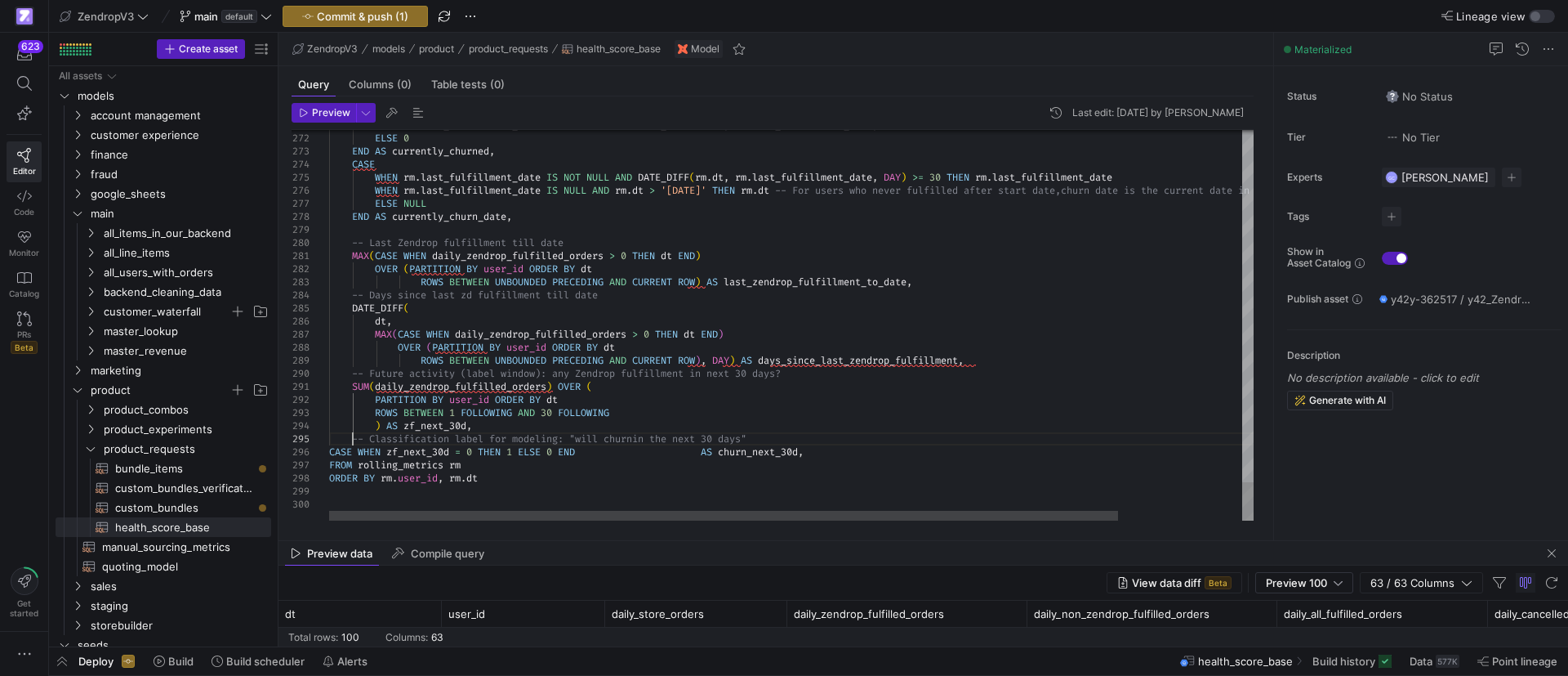
drag, startPoint x: 510, startPoint y: 483, endPoint x: 533, endPoint y: 482, distance: 23.0
click at [328, 448] on div "296" at bounding box center [310, 452] width 37 height 13
drag, startPoint x: 607, startPoint y: 449, endPoint x: 730, endPoint y: 449, distance: 123.0
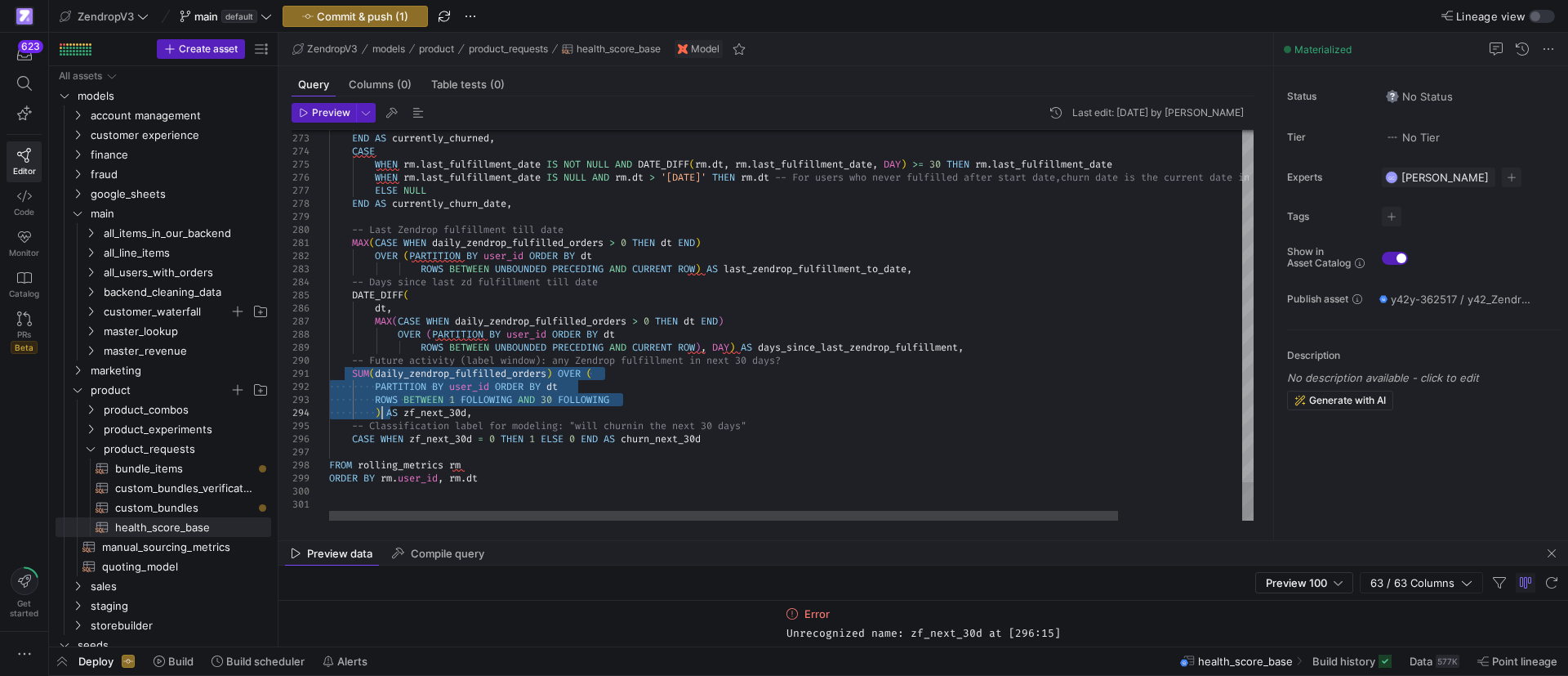
drag, startPoint x: 354, startPoint y: 368, endPoint x: 382, endPoint y: 410, distance: 50.5
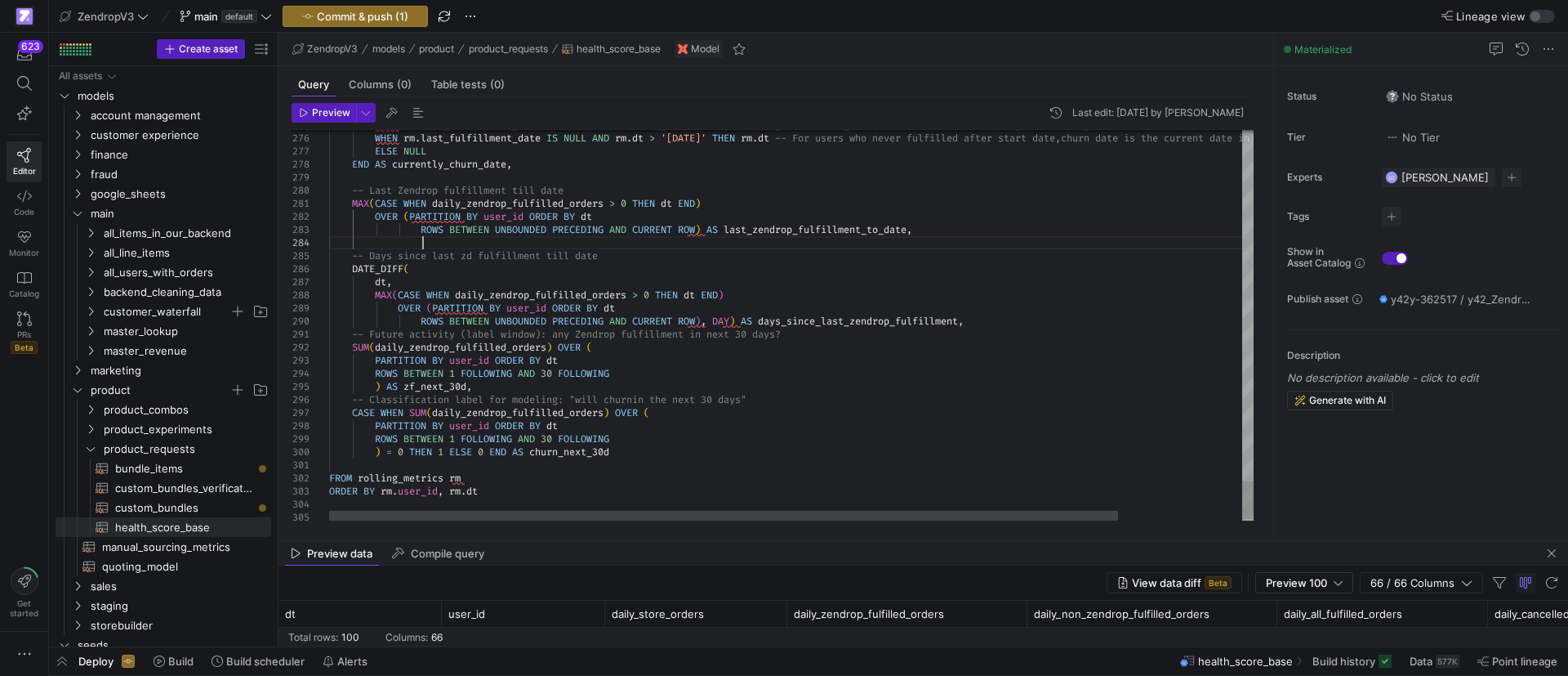
scroll to position [51, 92]
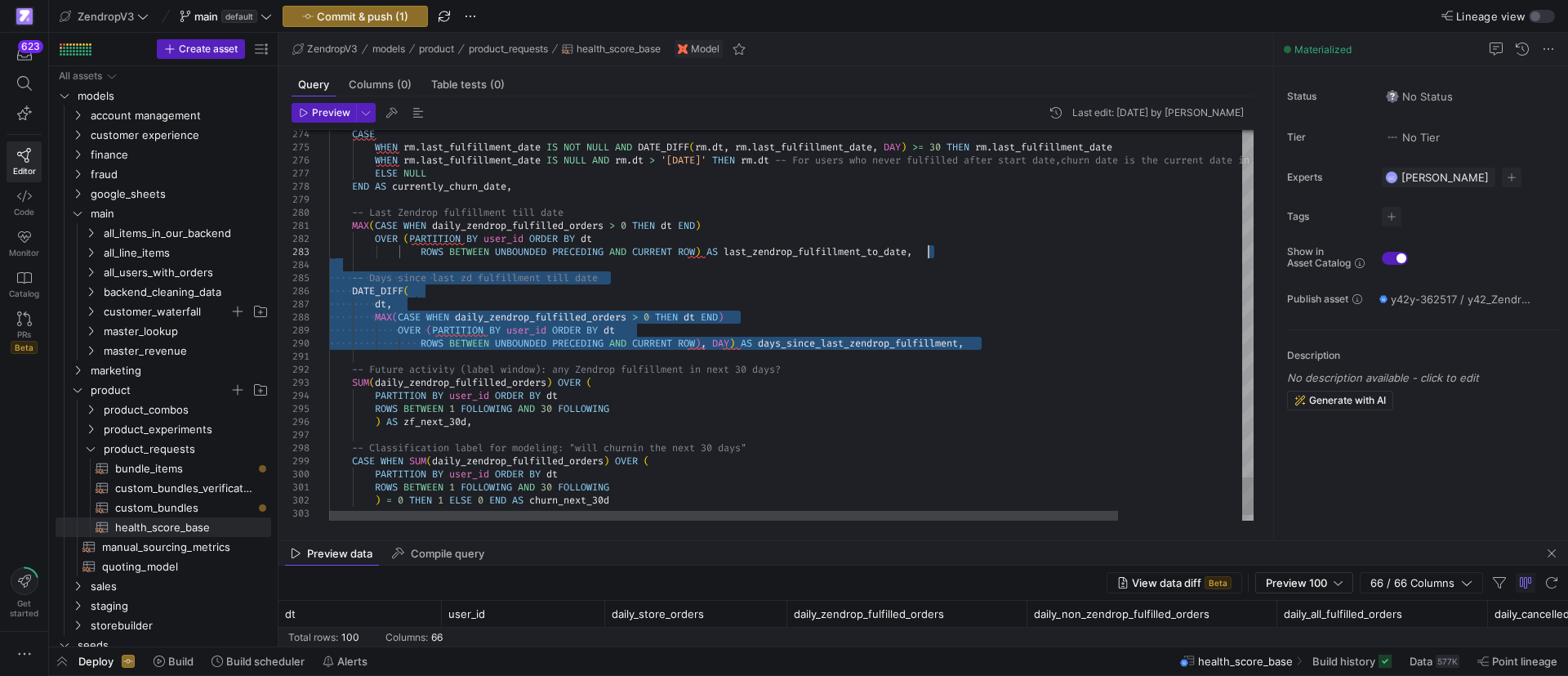
drag, startPoint x: 986, startPoint y: 344, endPoint x: 945, endPoint y: 253, distance: 99.8
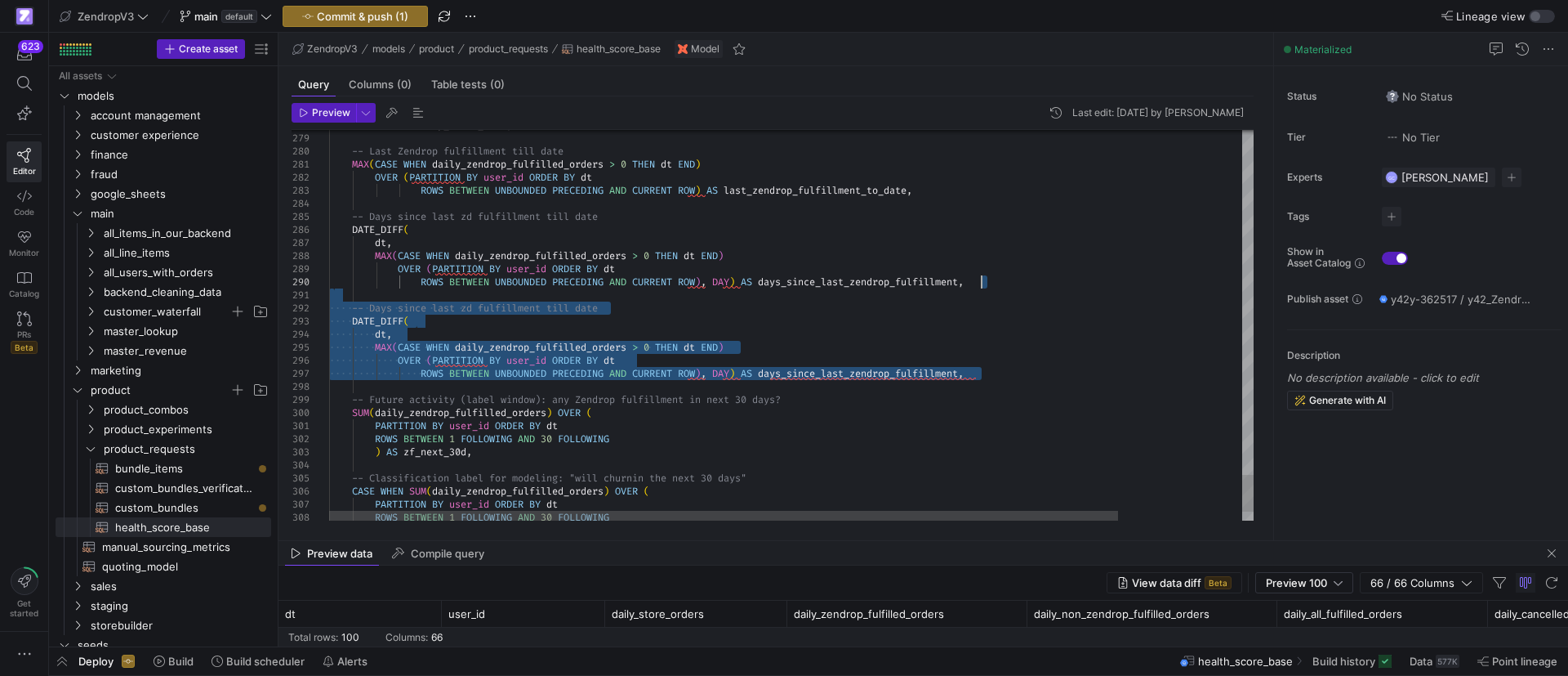
drag, startPoint x: 988, startPoint y: 369, endPoint x: 1007, endPoint y: 276, distance: 94.9
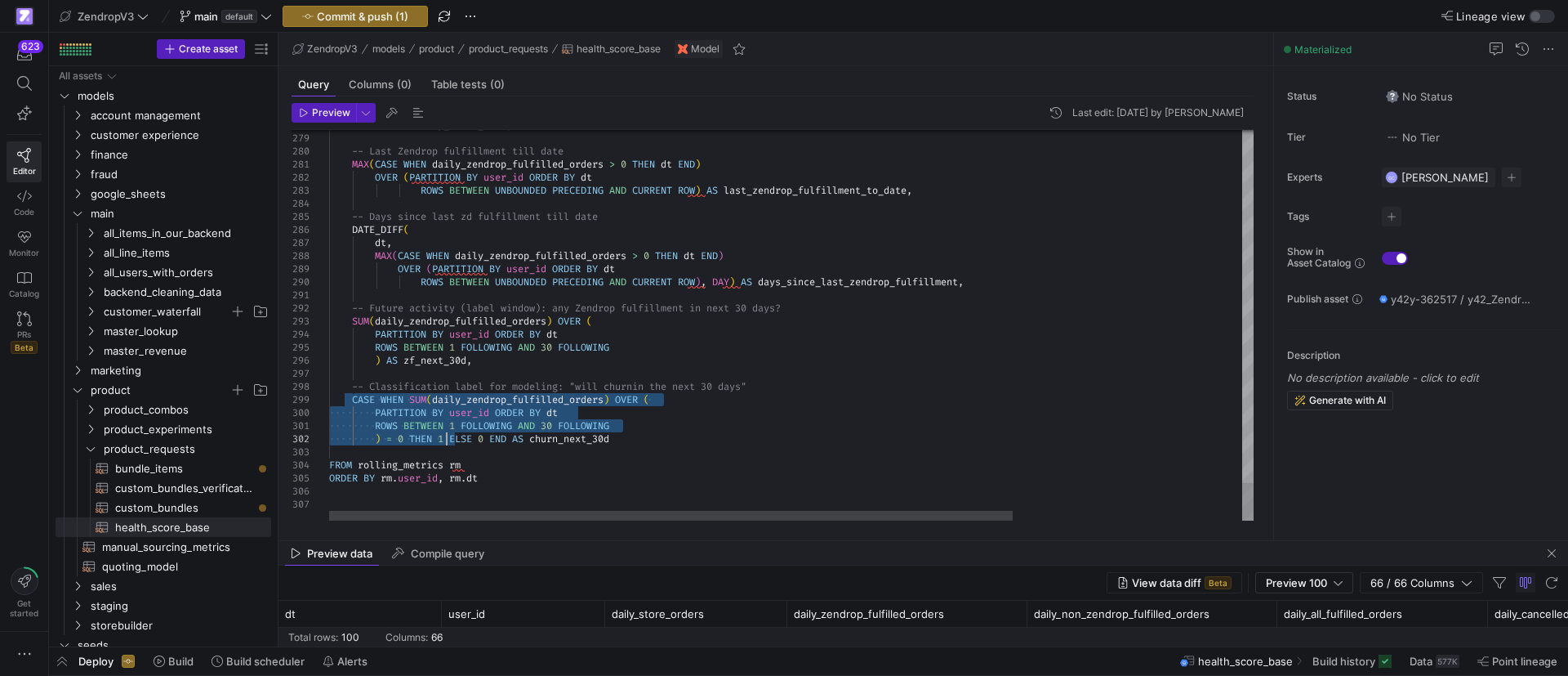
drag, startPoint x: 354, startPoint y: 398, endPoint x: 446, endPoint y: 438, distance: 100.3
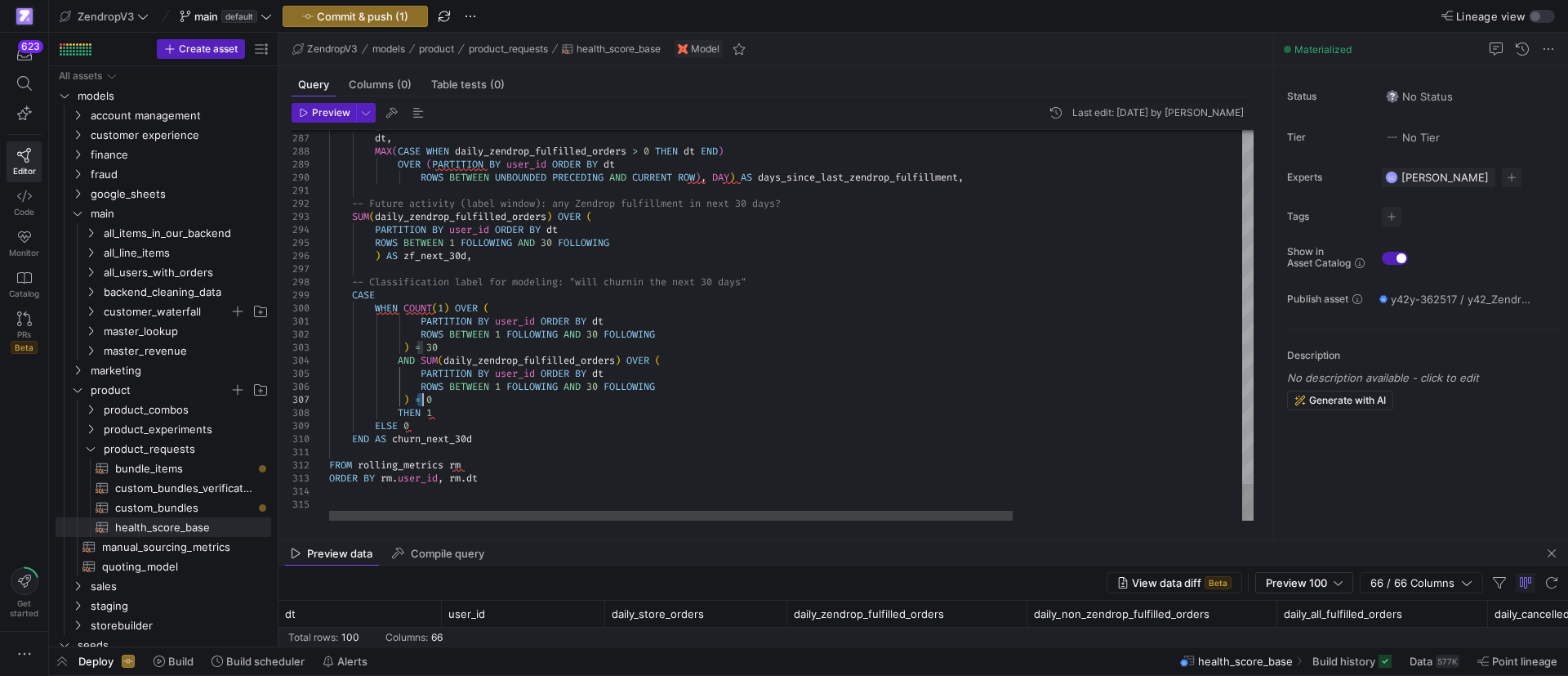
drag, startPoint x: 440, startPoint y: 413, endPoint x: 429, endPoint y: 413, distance: 11.0
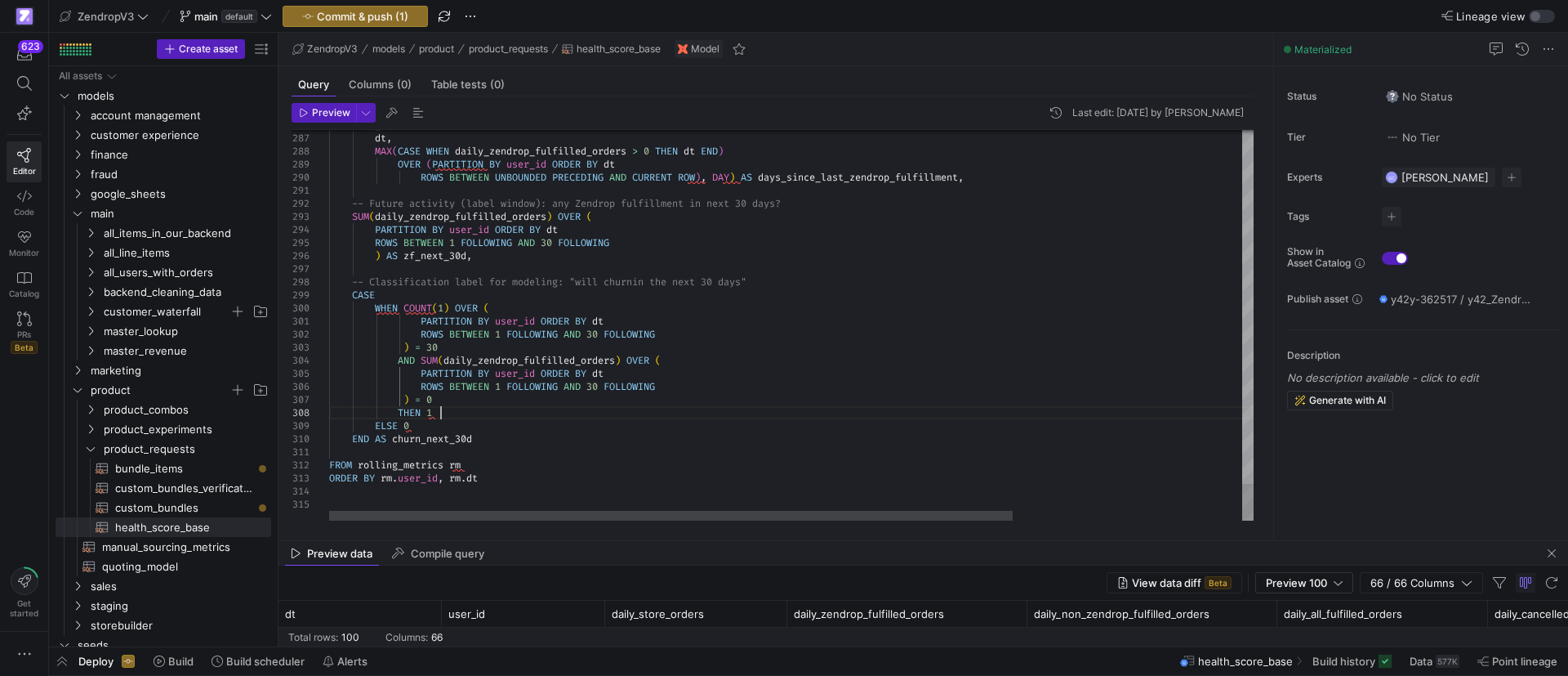
drag, startPoint x: 405, startPoint y: 424, endPoint x: 423, endPoint y: 424, distance: 18.0
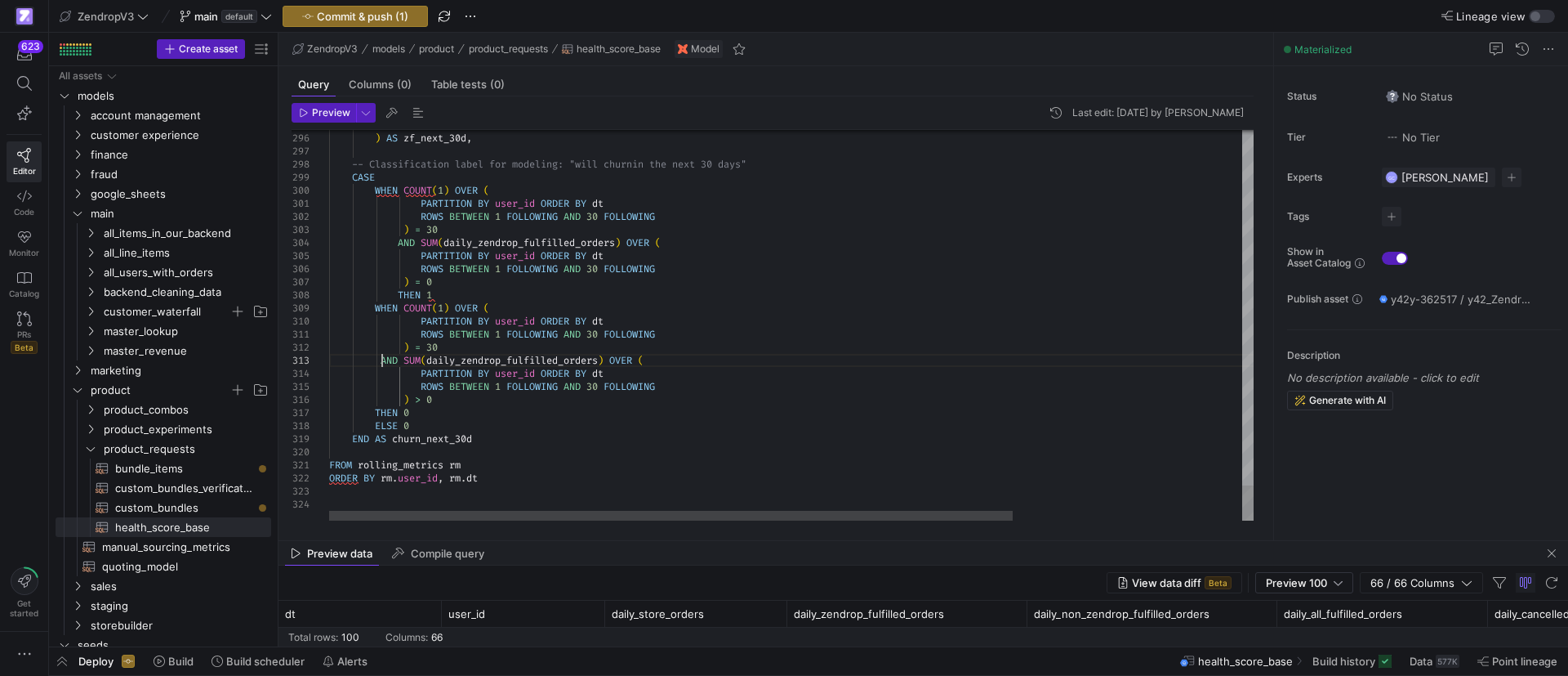
drag, startPoint x: 382, startPoint y: 359, endPoint x: 398, endPoint y: 365, distance: 17.1
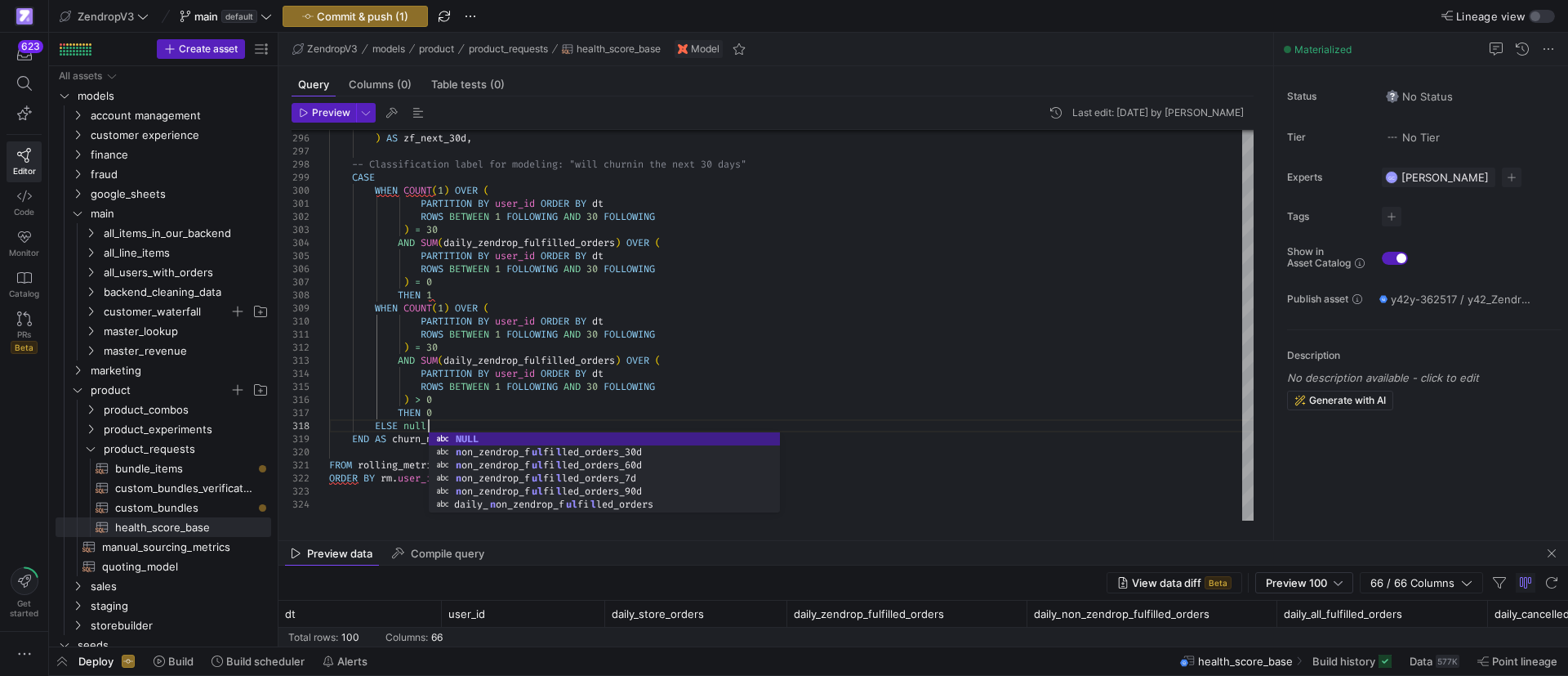
scroll to position [104, 98]
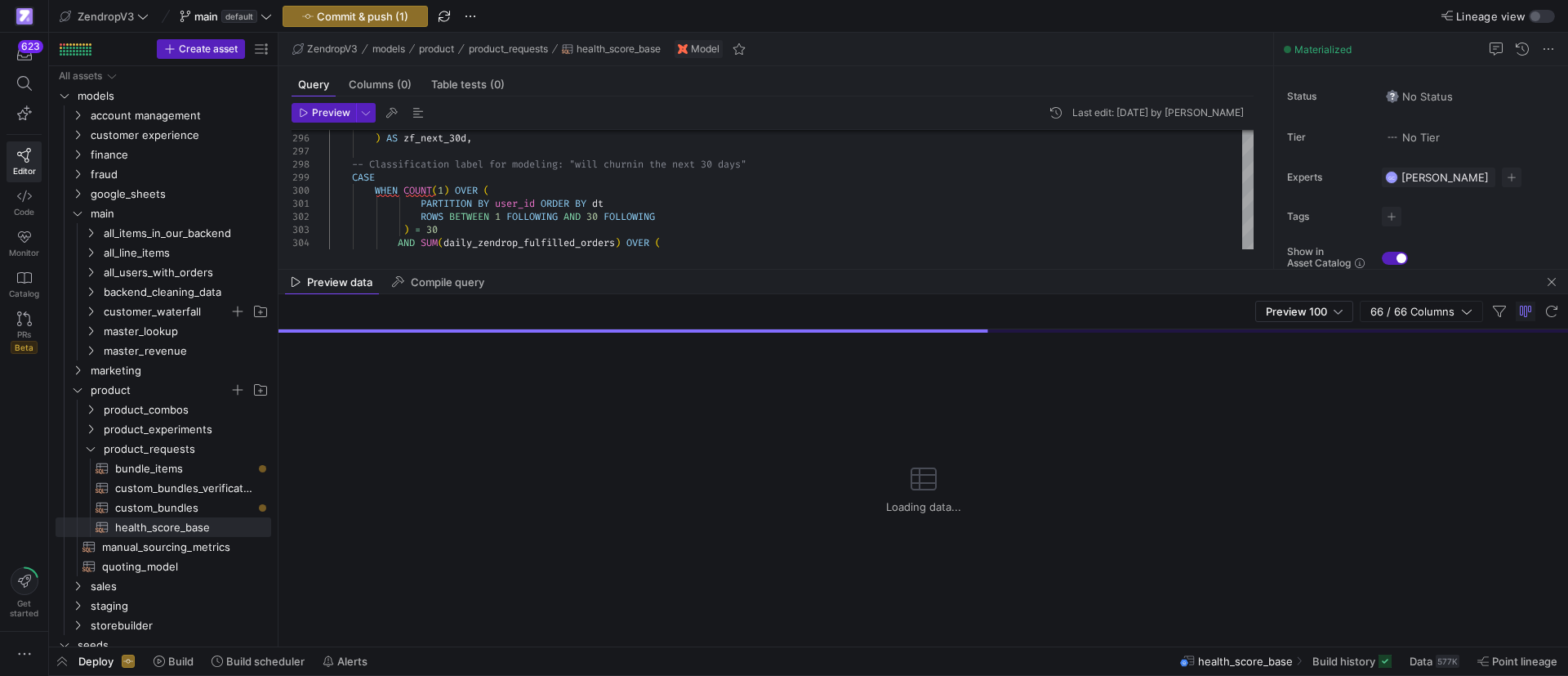
drag, startPoint x: 741, startPoint y: 538, endPoint x: 793, endPoint y: 272, distance: 271.0
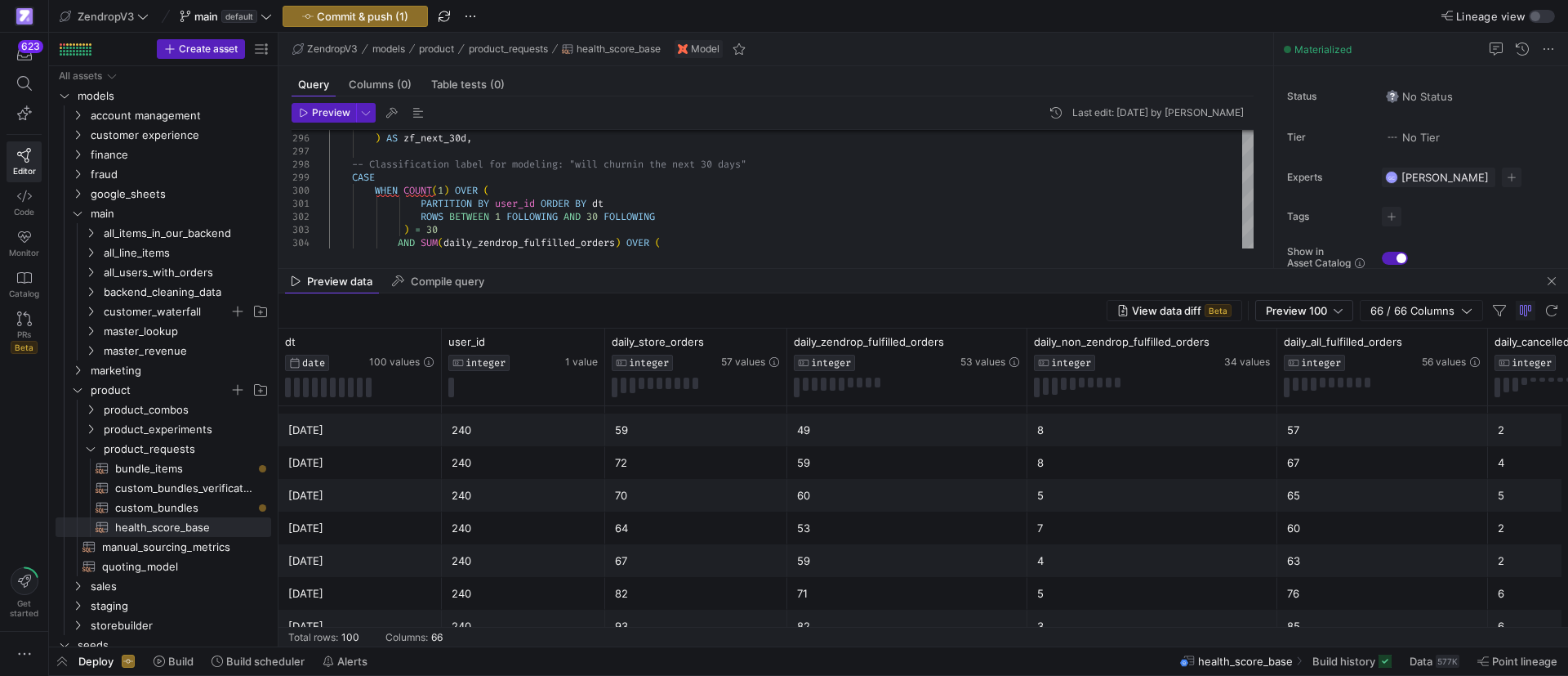
scroll to position [613, 0]
type textarea "ROWS BETWEEN 1 FOLLOWING AND 30 FOLLOWING ) = 30 AND SUM(daily_zendrop_fulfille…"
click at [379, 24] on span "button" at bounding box center [354, 17] width 144 height 20
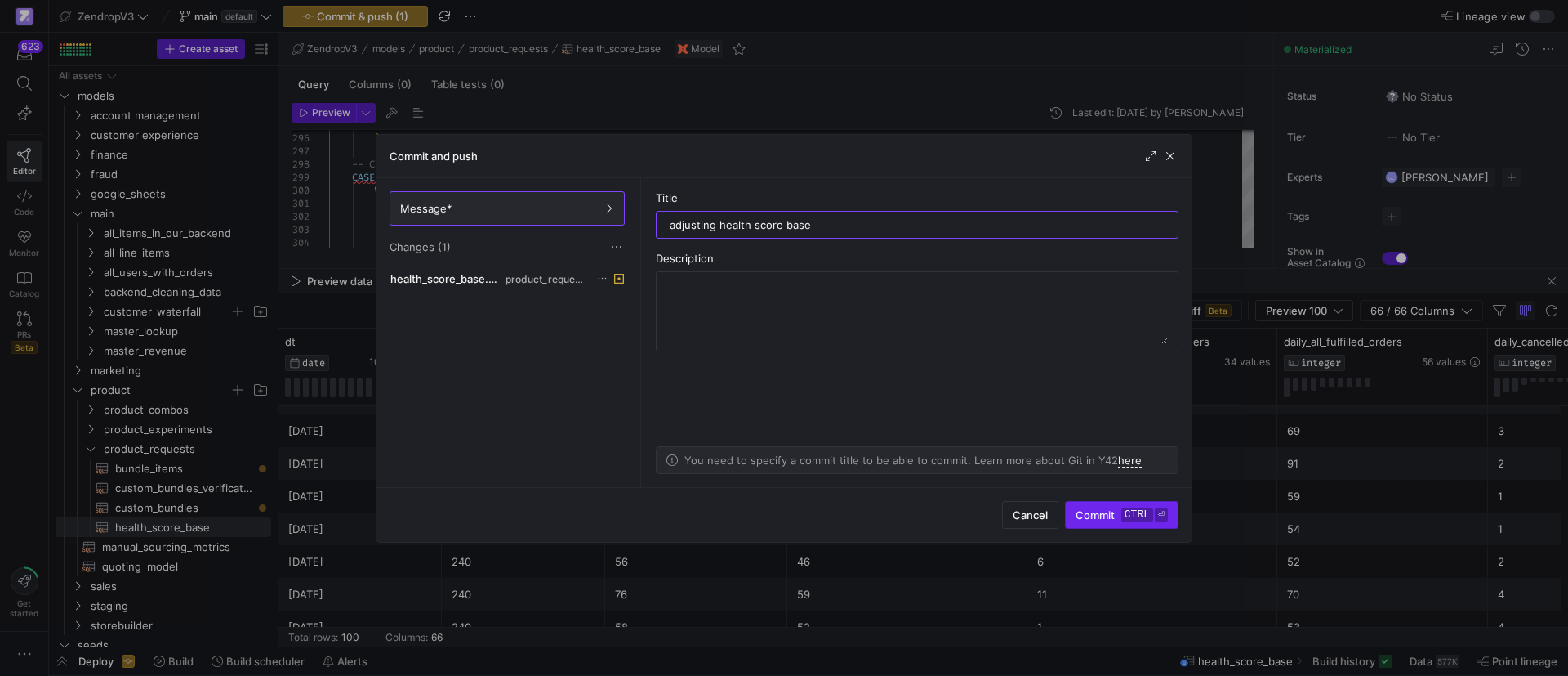
type input "adjusting health score base"
click at [1092, 522] on span "submit" at bounding box center [1121, 514] width 112 height 26
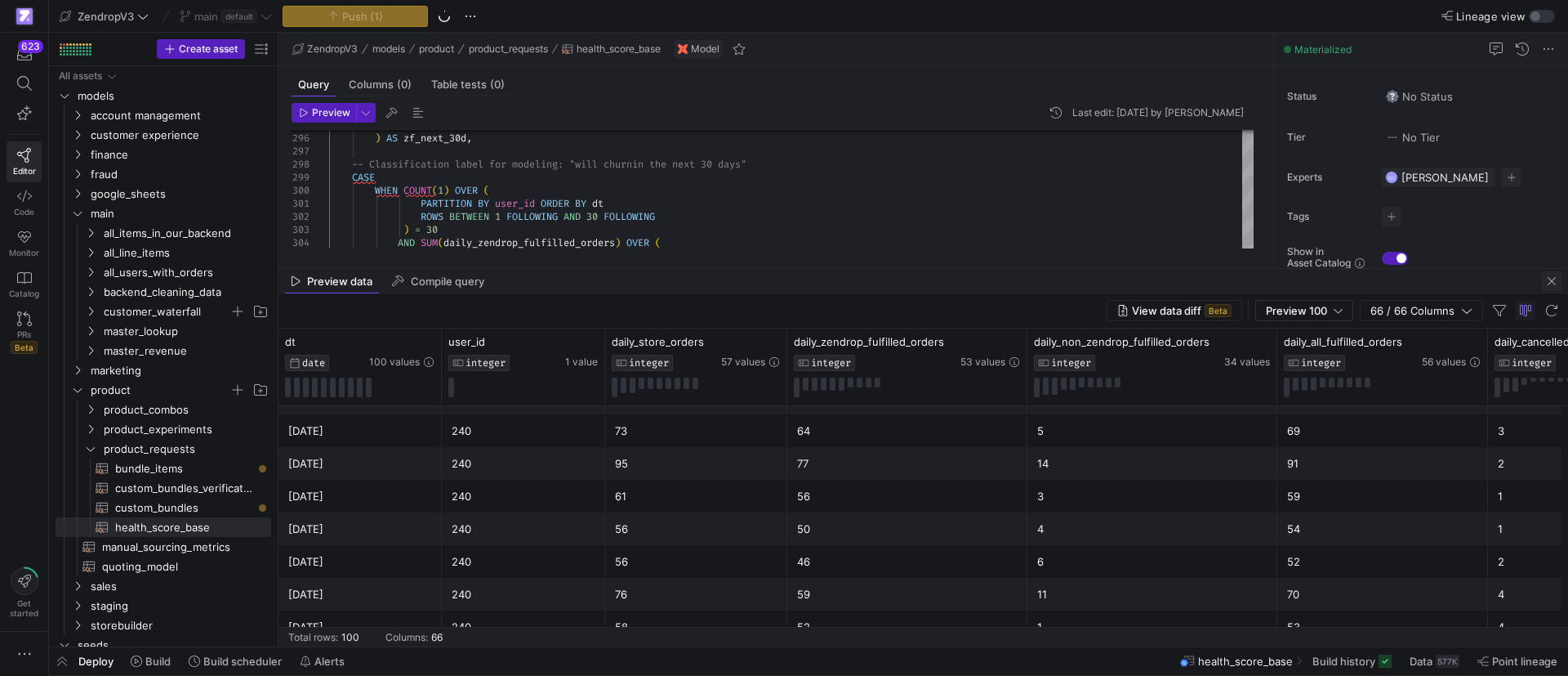
click at [1548, 280] on span "button" at bounding box center [1551, 282] width 20 height 20
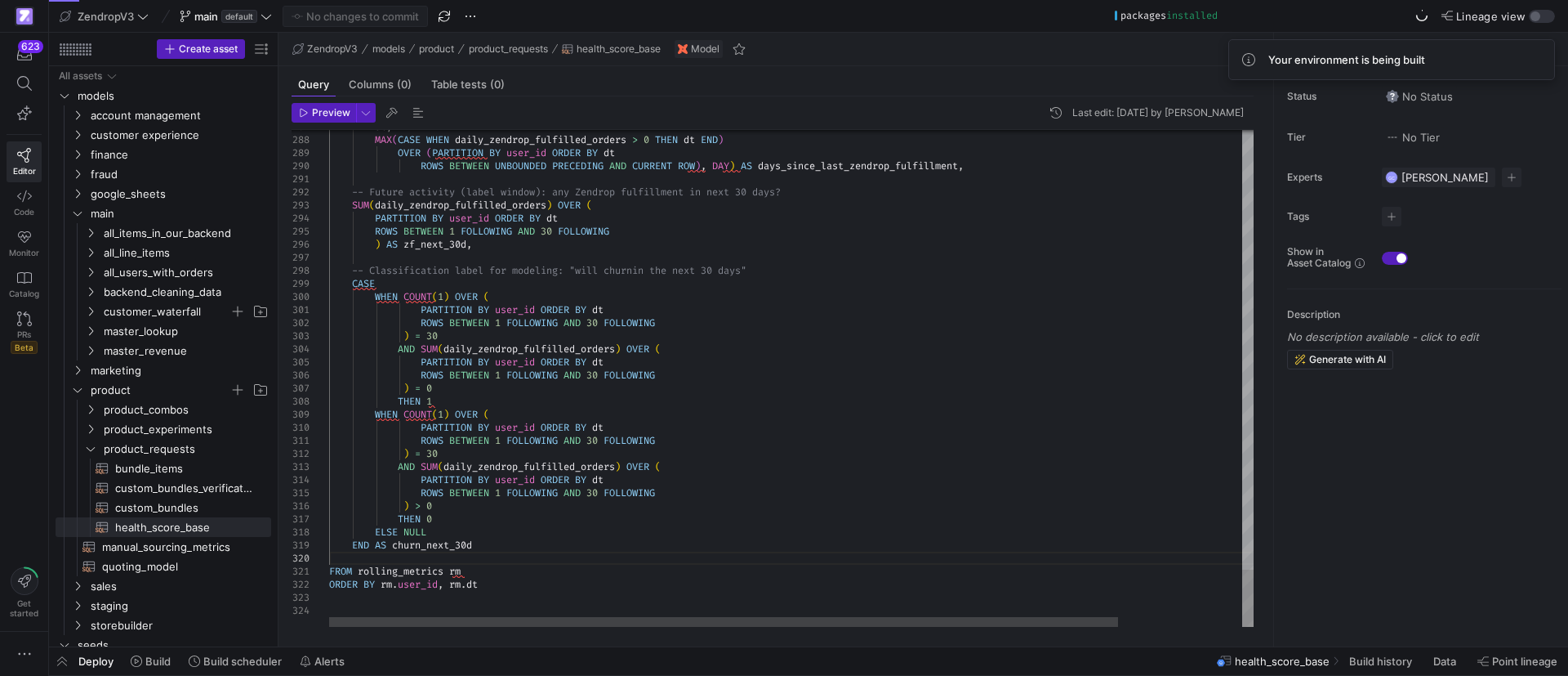
scroll to position [104, 0]
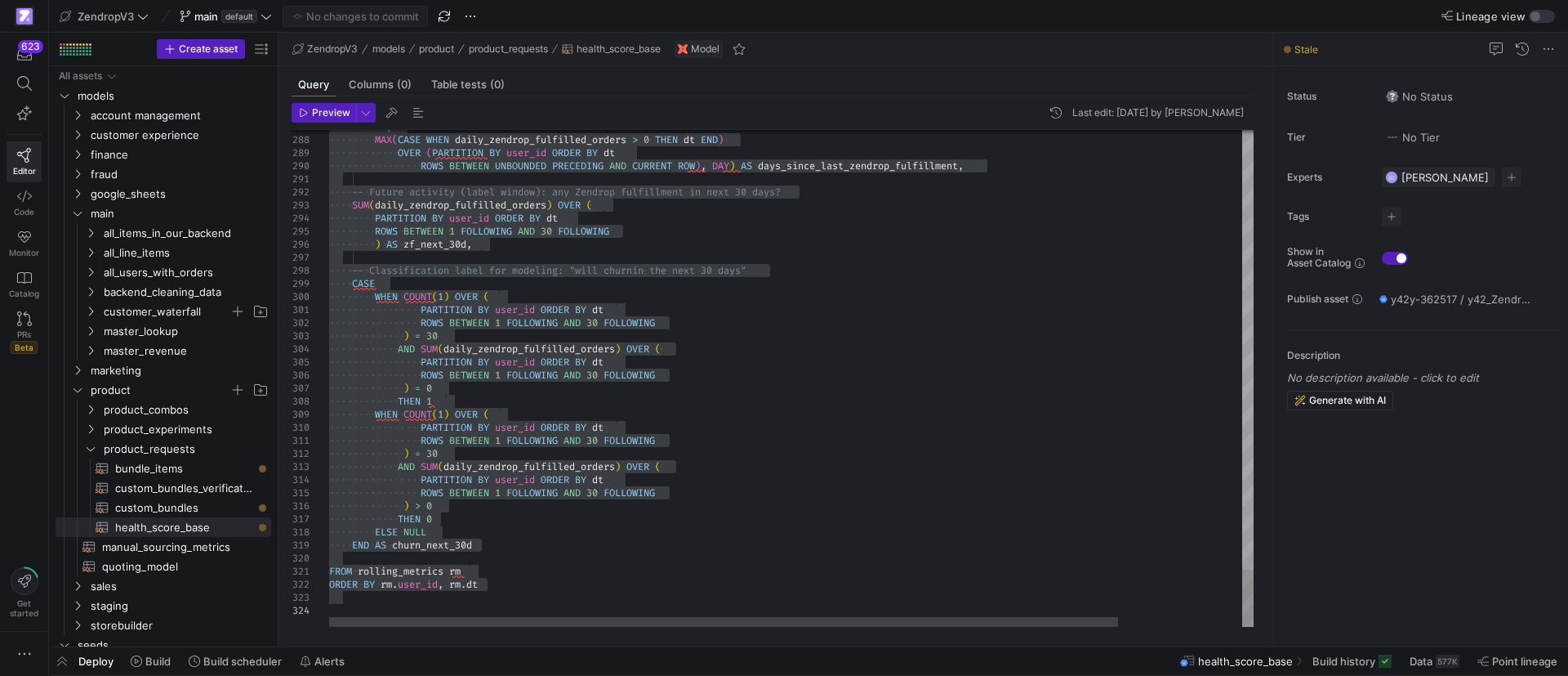
type textarea "FROM rolling_metrics rm ORDER BY rm.user_id, rm.dt"
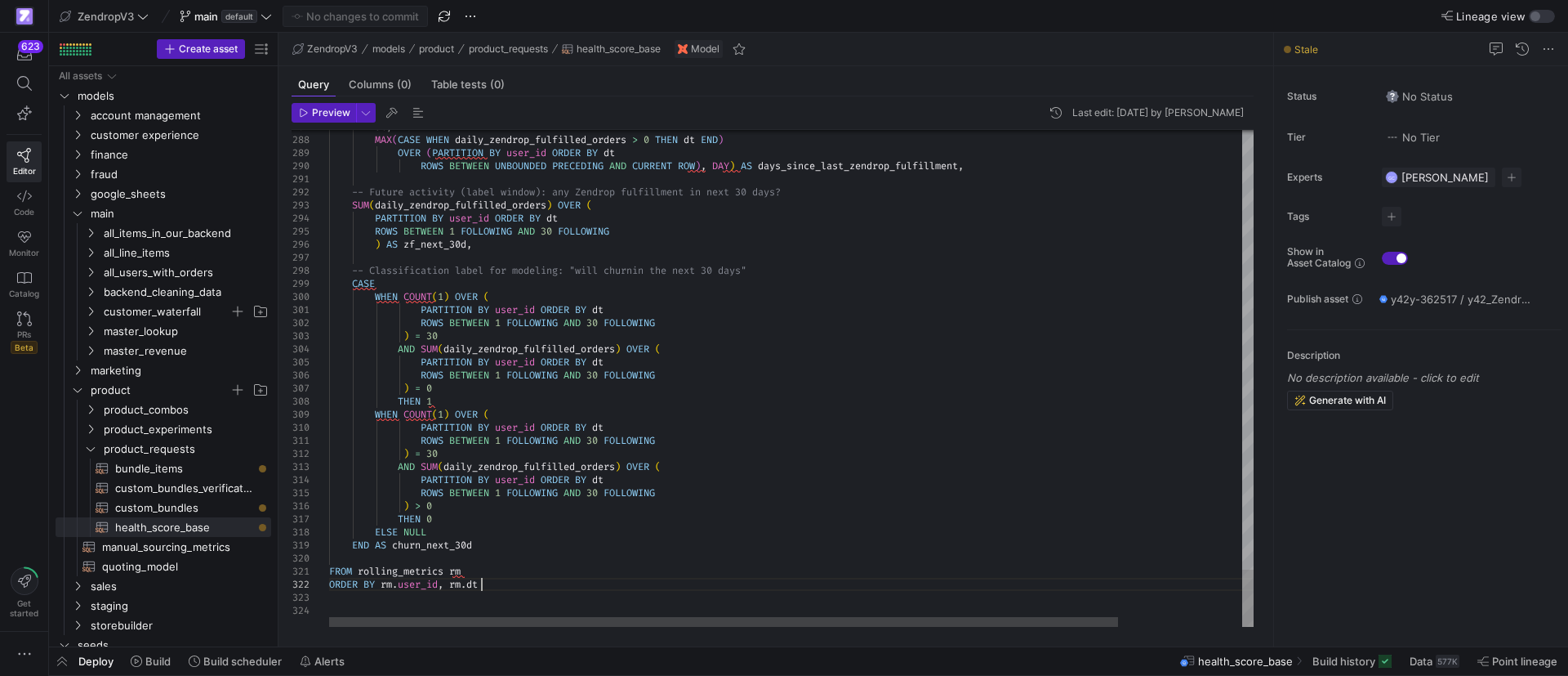
scroll to position [51, 0]
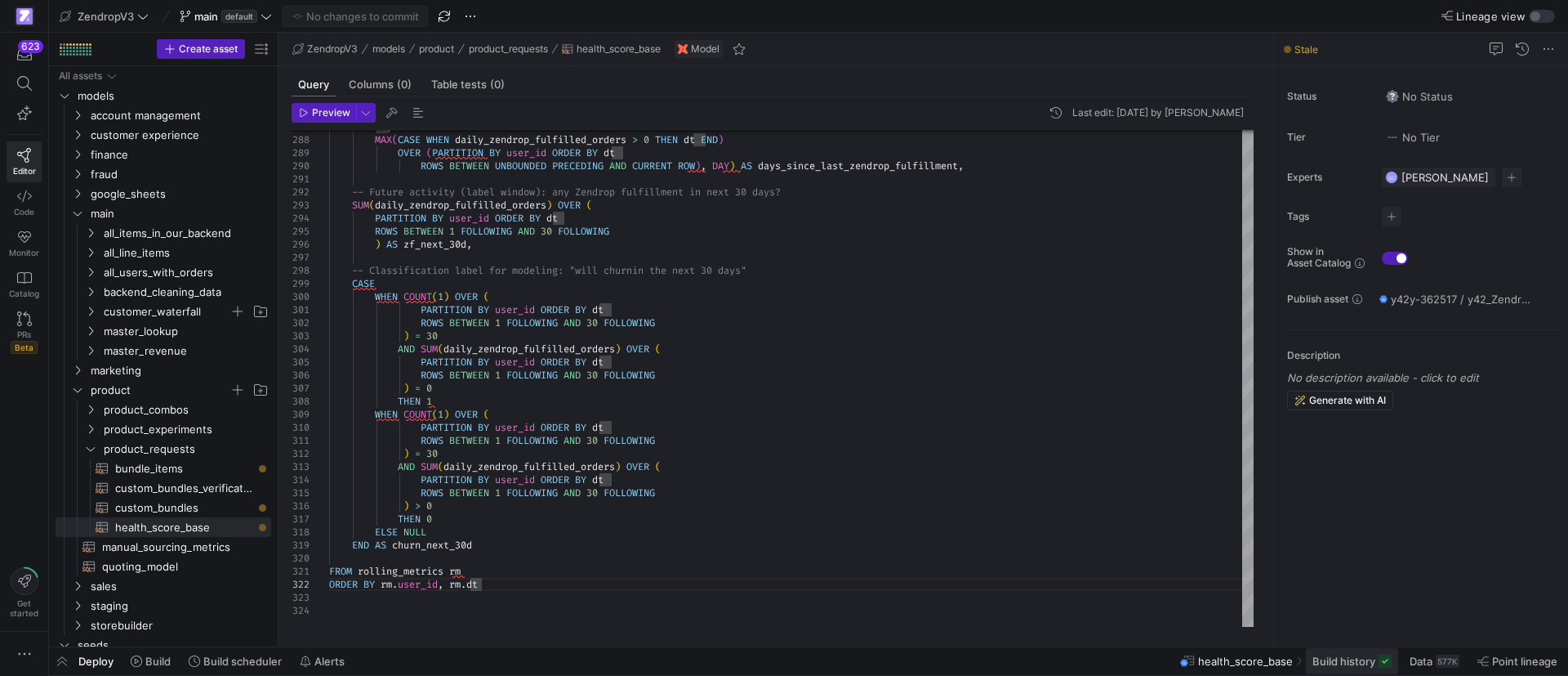
click at [1340, 660] on span "Build history" at bounding box center [1344, 661] width 63 height 13
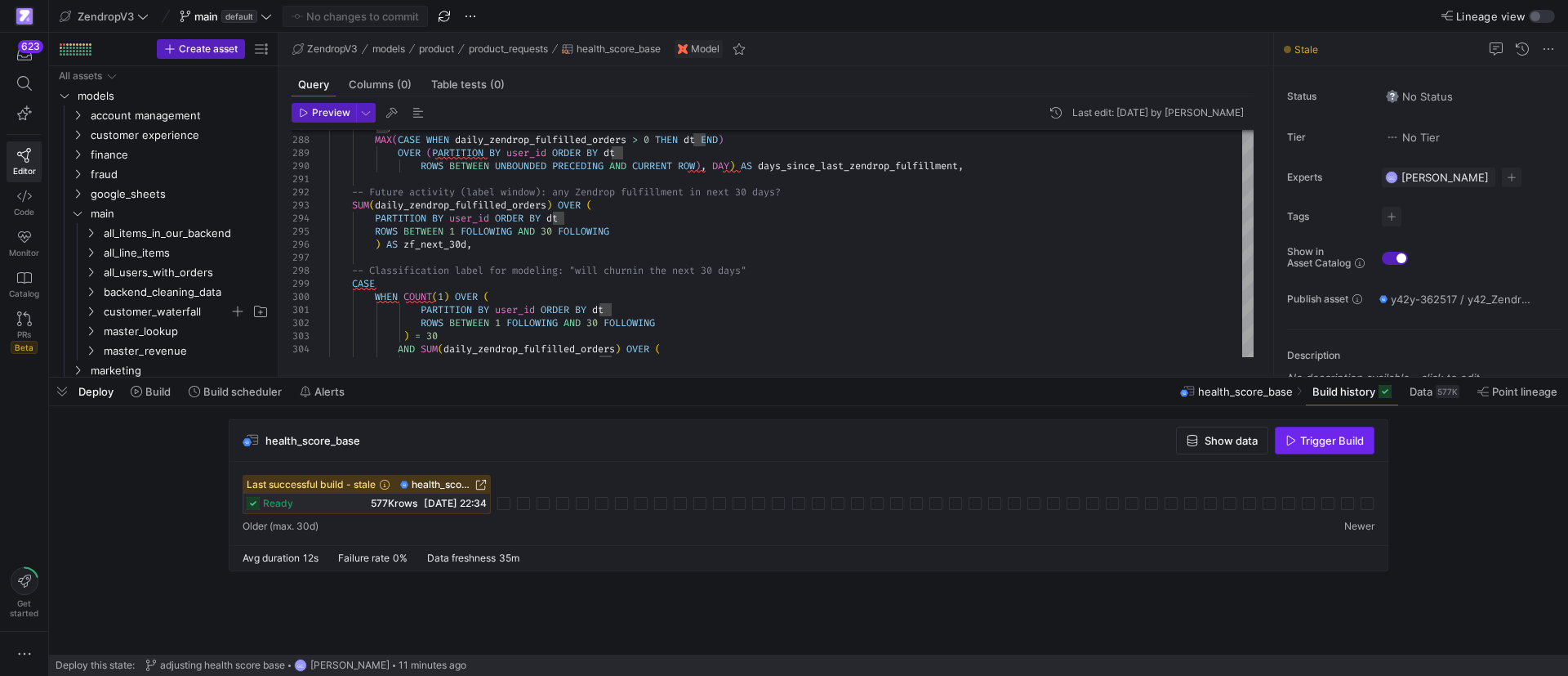
click at [1318, 445] on span "Trigger Build" at bounding box center [1331, 440] width 64 height 13
click at [61, 392] on span "button" at bounding box center [61, 390] width 26 height 27
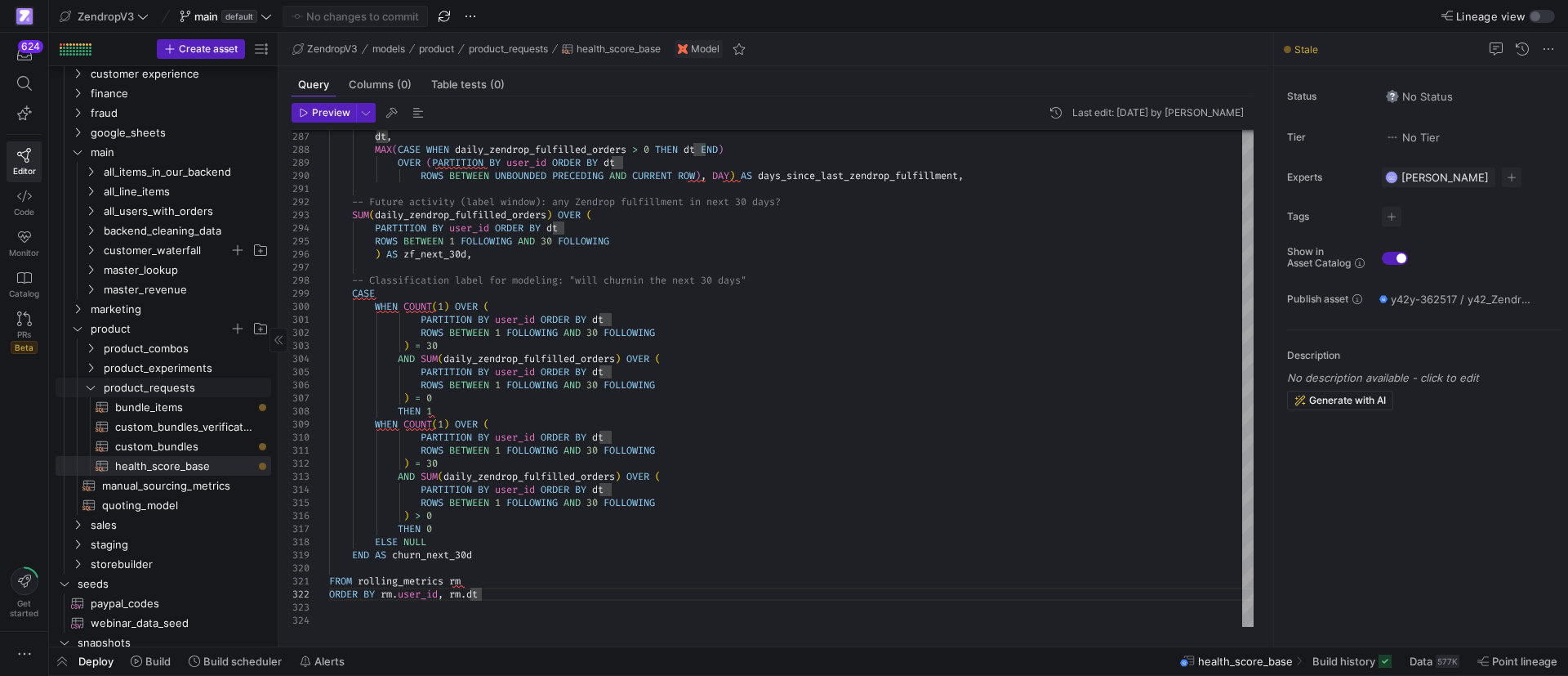
scroll to position [123, 0]
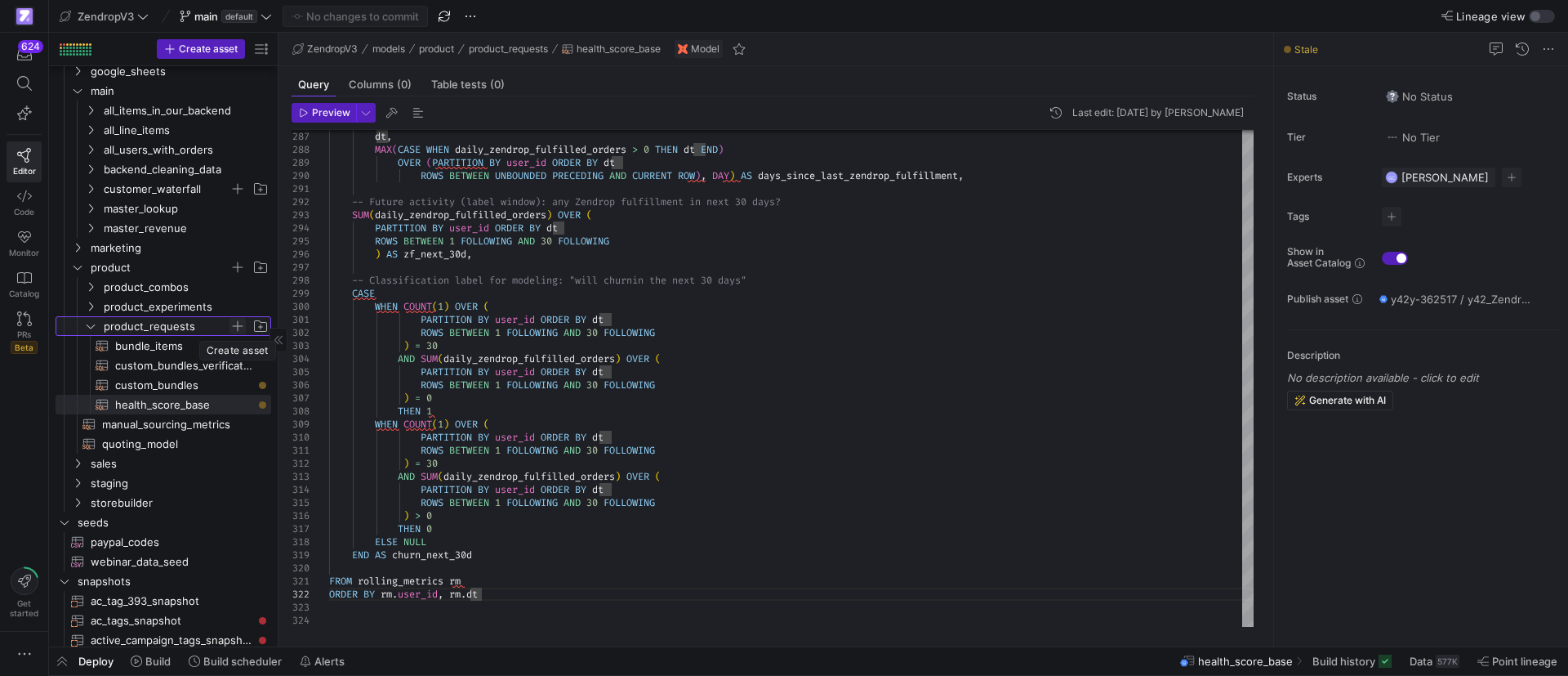
click at [239, 323] on span "Press SPACE to select this row." at bounding box center [237, 326] width 17 height 17
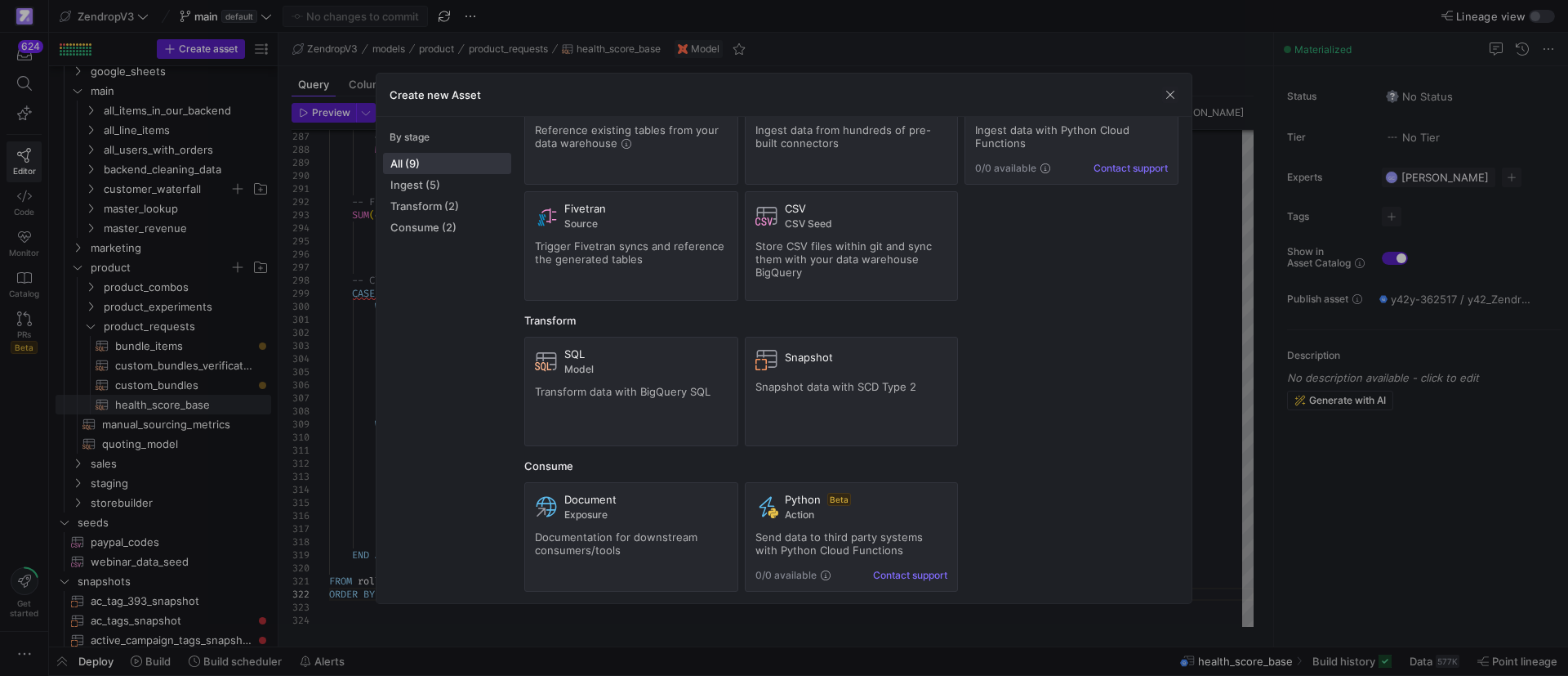
scroll to position [79, 0]
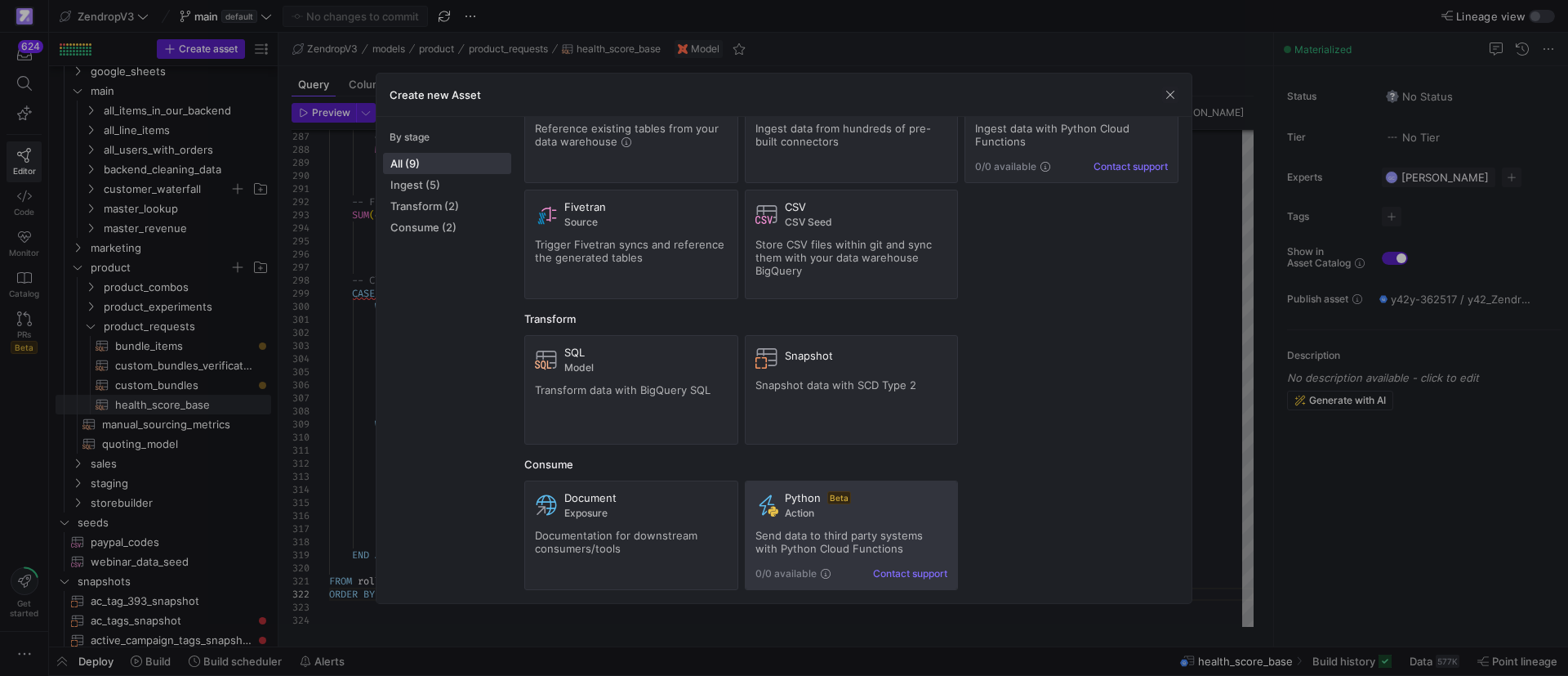
click at [857, 534] on span "Send data to third party systems with Python Cloud Functions" at bounding box center [839, 541] width 168 height 26
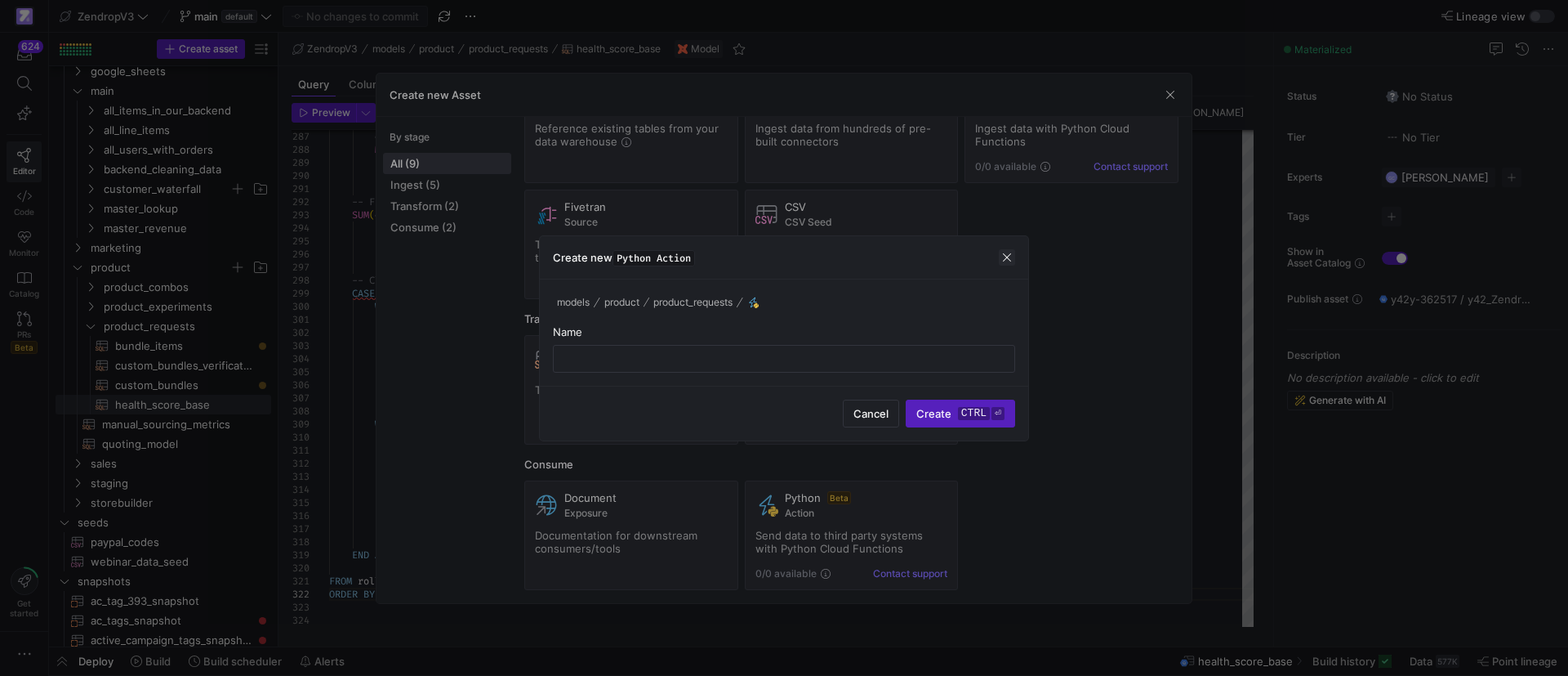
click at [1009, 253] on span "button" at bounding box center [1007, 257] width 17 height 17
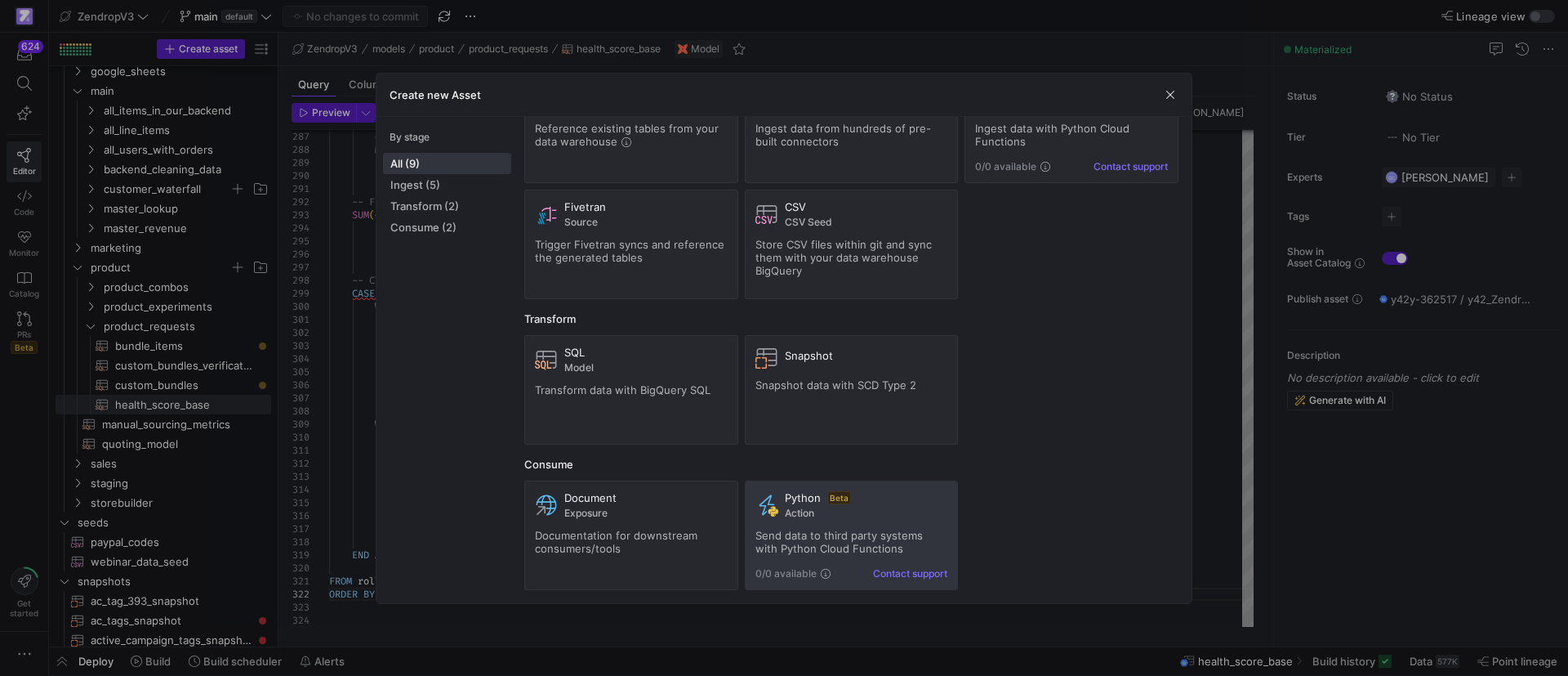
click at [854, 529] on span "Send data to third party systems with Python Cloud Functions" at bounding box center [839, 541] width 168 height 26
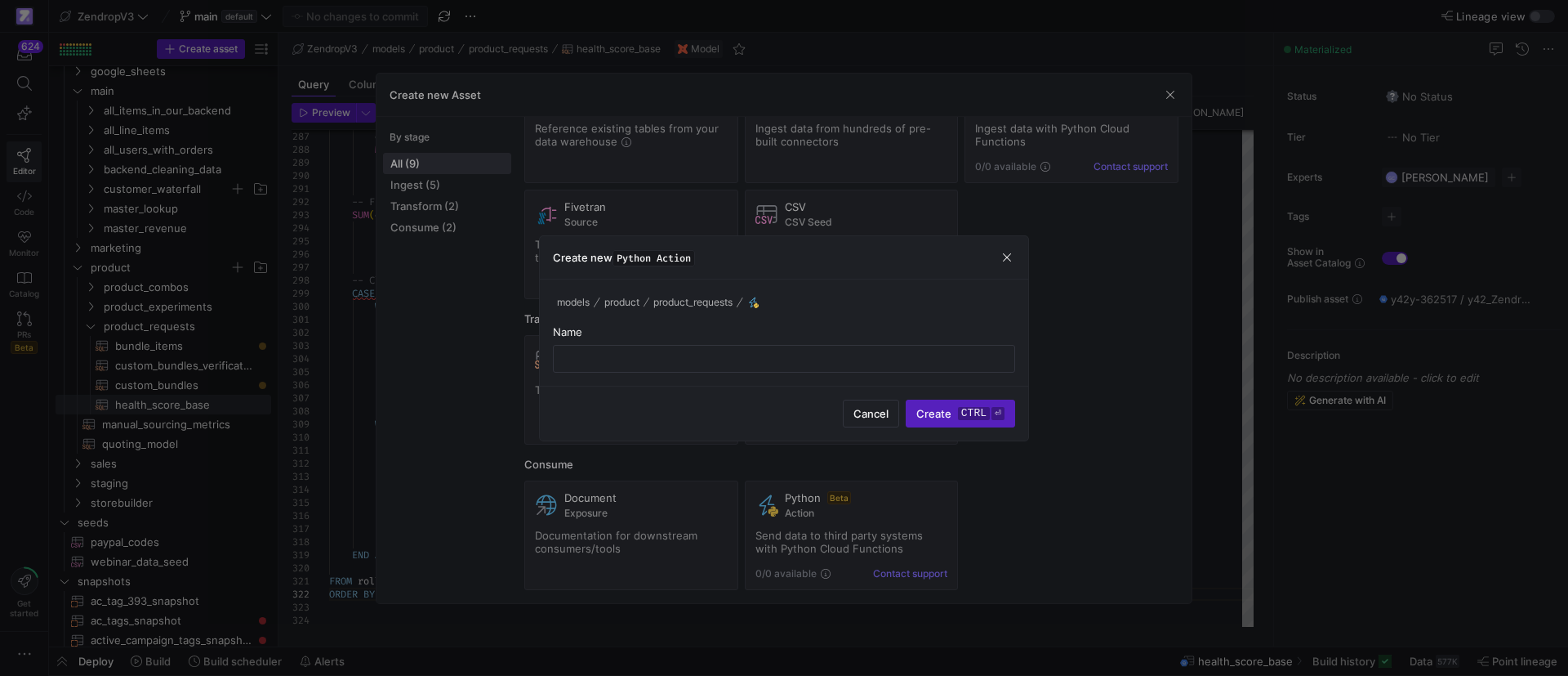
click at [858, 527] on div at bounding box center [784, 338] width 1568 height 676
